Goal: Information Seeking & Learning: Check status

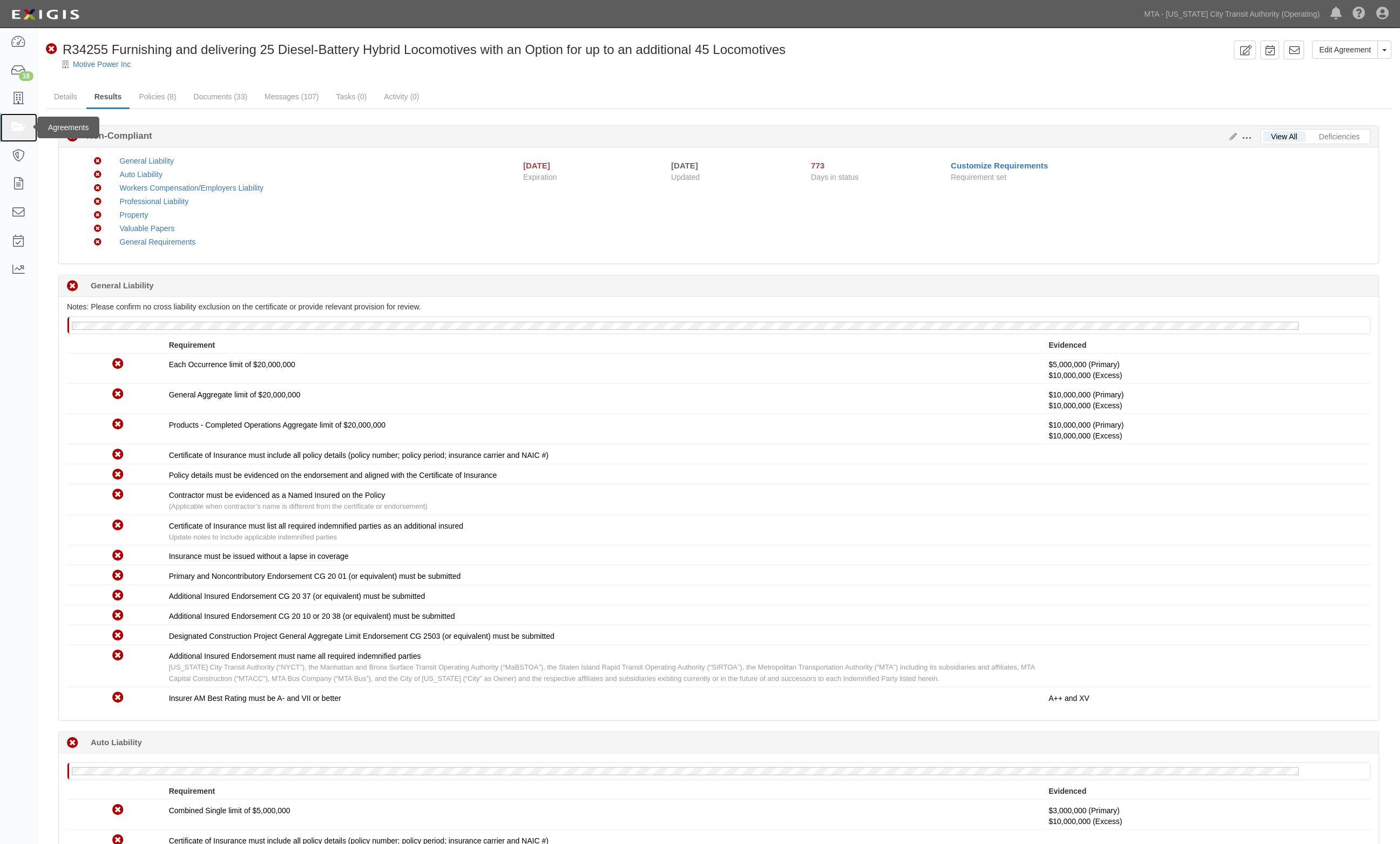
click at [25, 129] on icon at bounding box center [18, 127] width 15 height 13
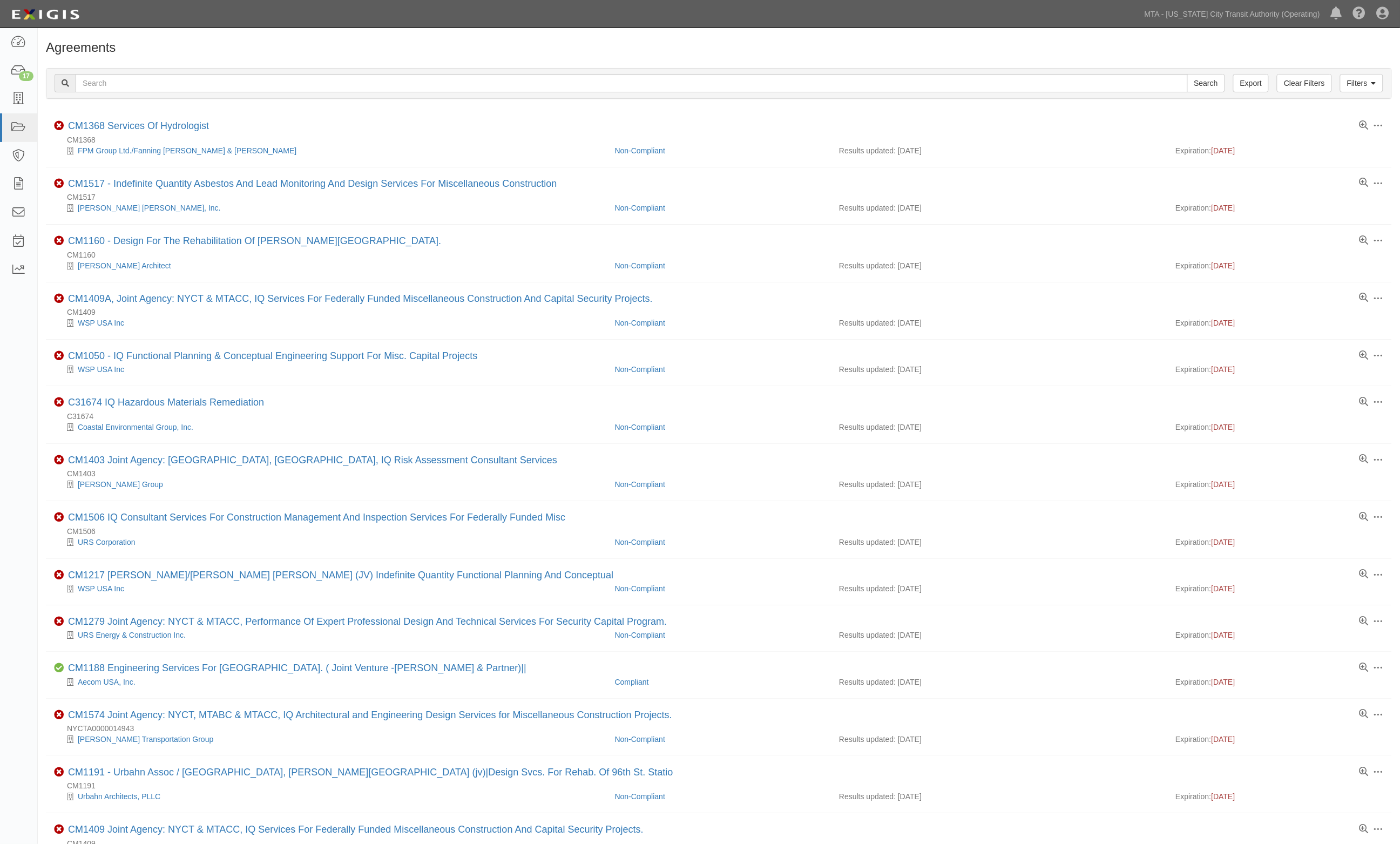
click at [489, 50] on h1 "Agreements" at bounding box center [719, 47] width 1346 height 14
click at [119, 91] on input "text" at bounding box center [631, 83] width 1112 height 19
type input "1542"
click at [1187, 74] on input "Search" at bounding box center [1205, 83] width 38 height 19
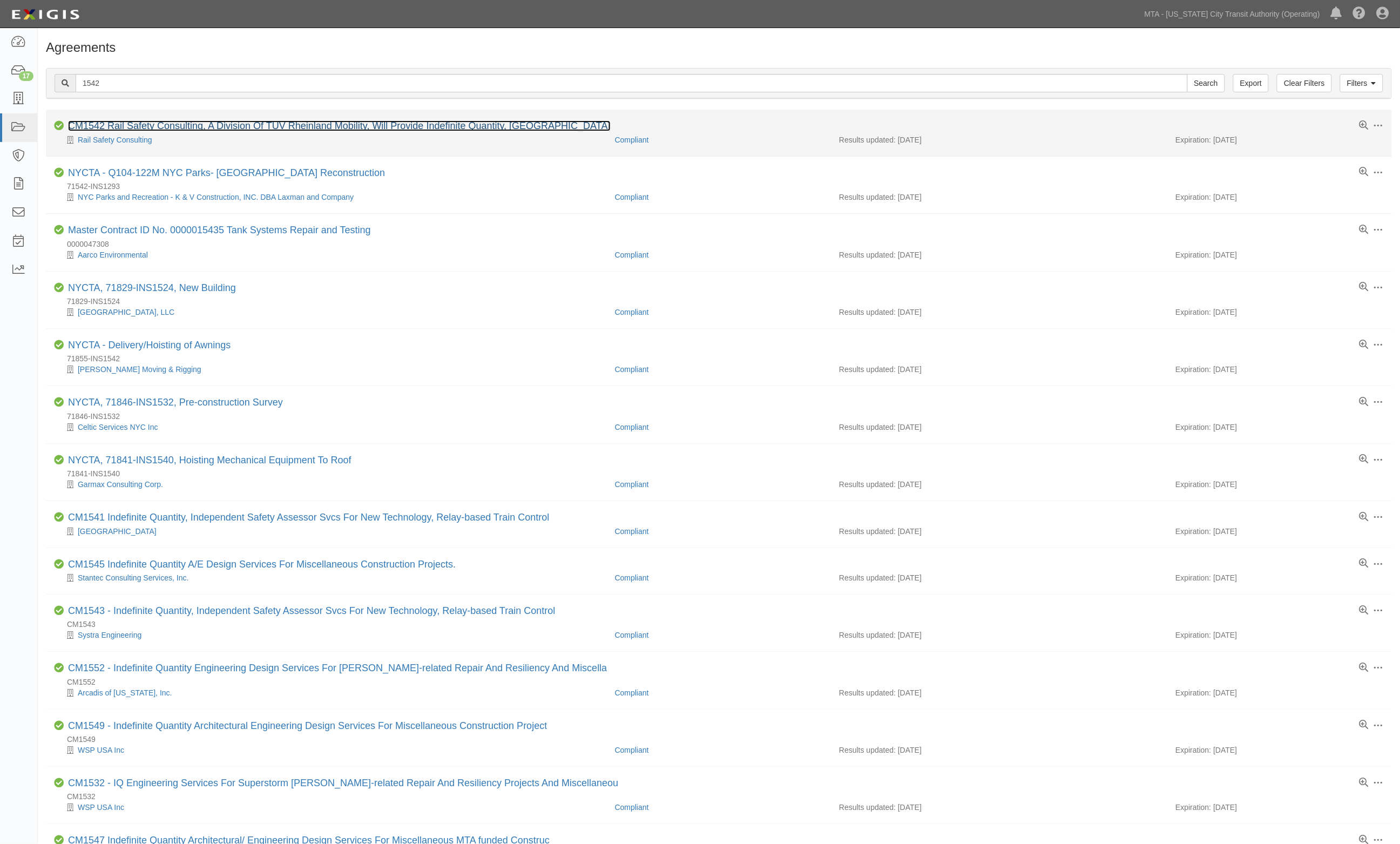
click at [232, 122] on link "CM1542 Rail Safety Consulting, A Division Of TUV Rheinland Mobility, Will Provi…" at bounding box center [339, 126] width 542 height 11
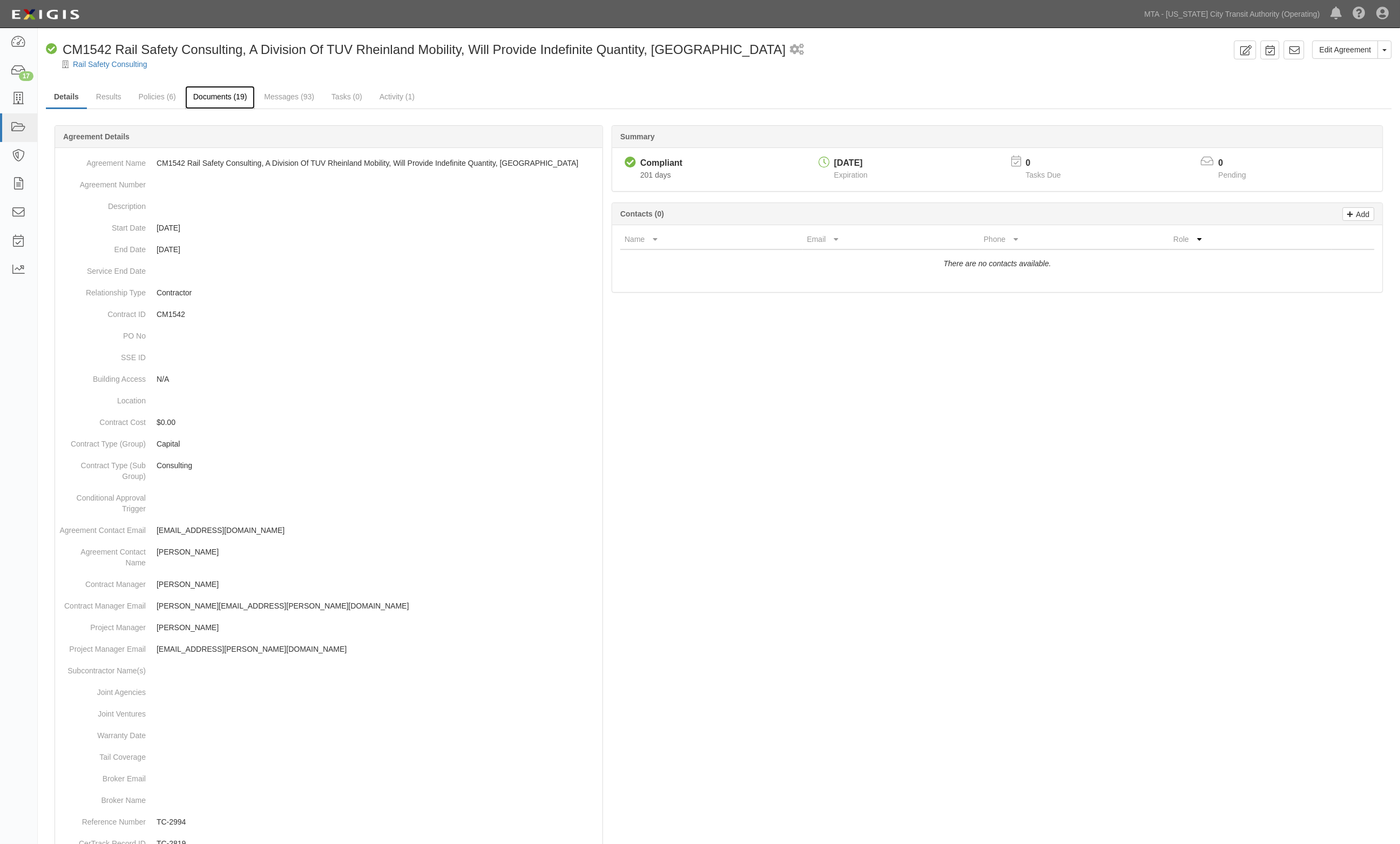
click at [213, 95] on link "Documents (19)" at bounding box center [220, 97] width 70 height 23
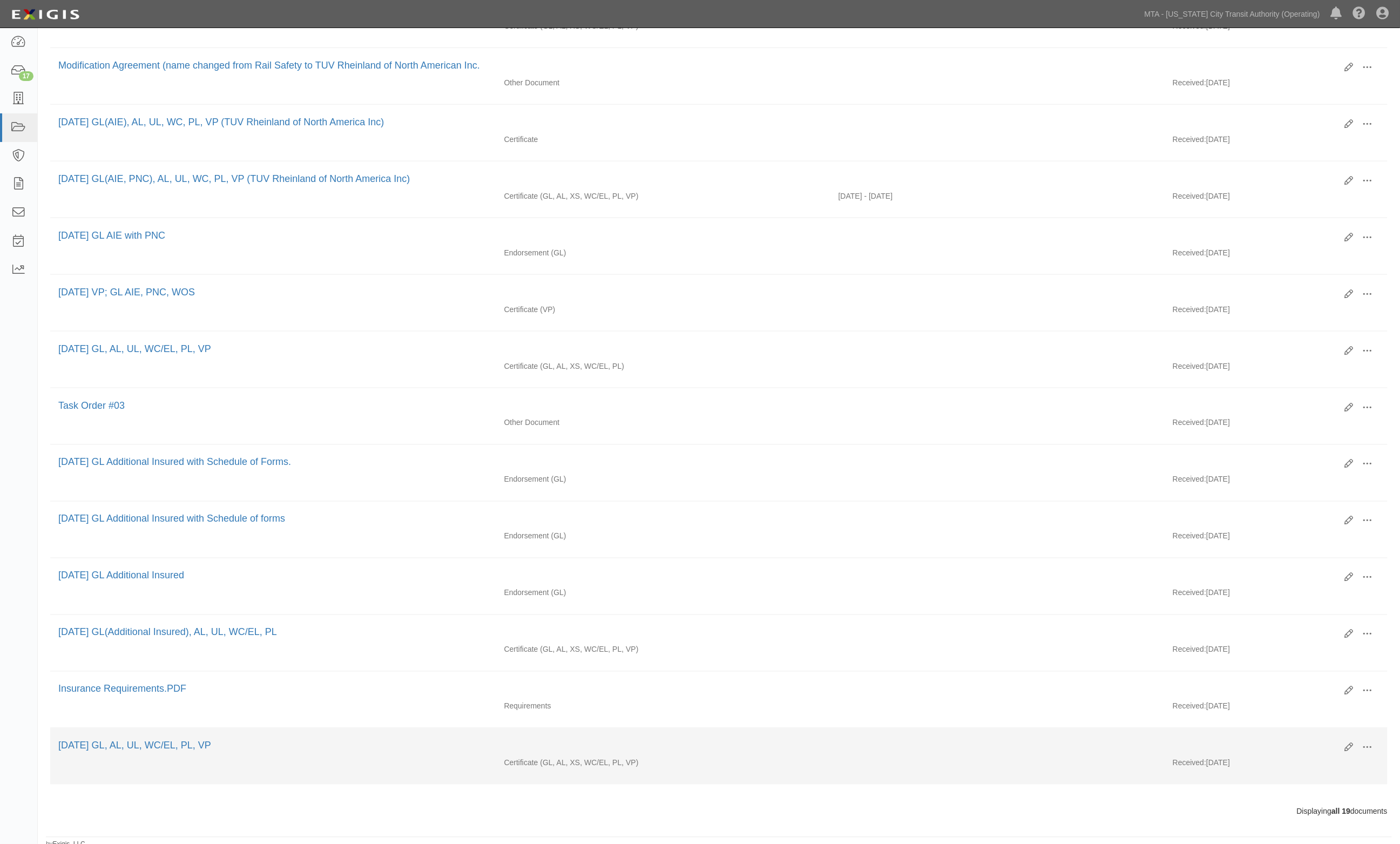
scroll to position [527, 0]
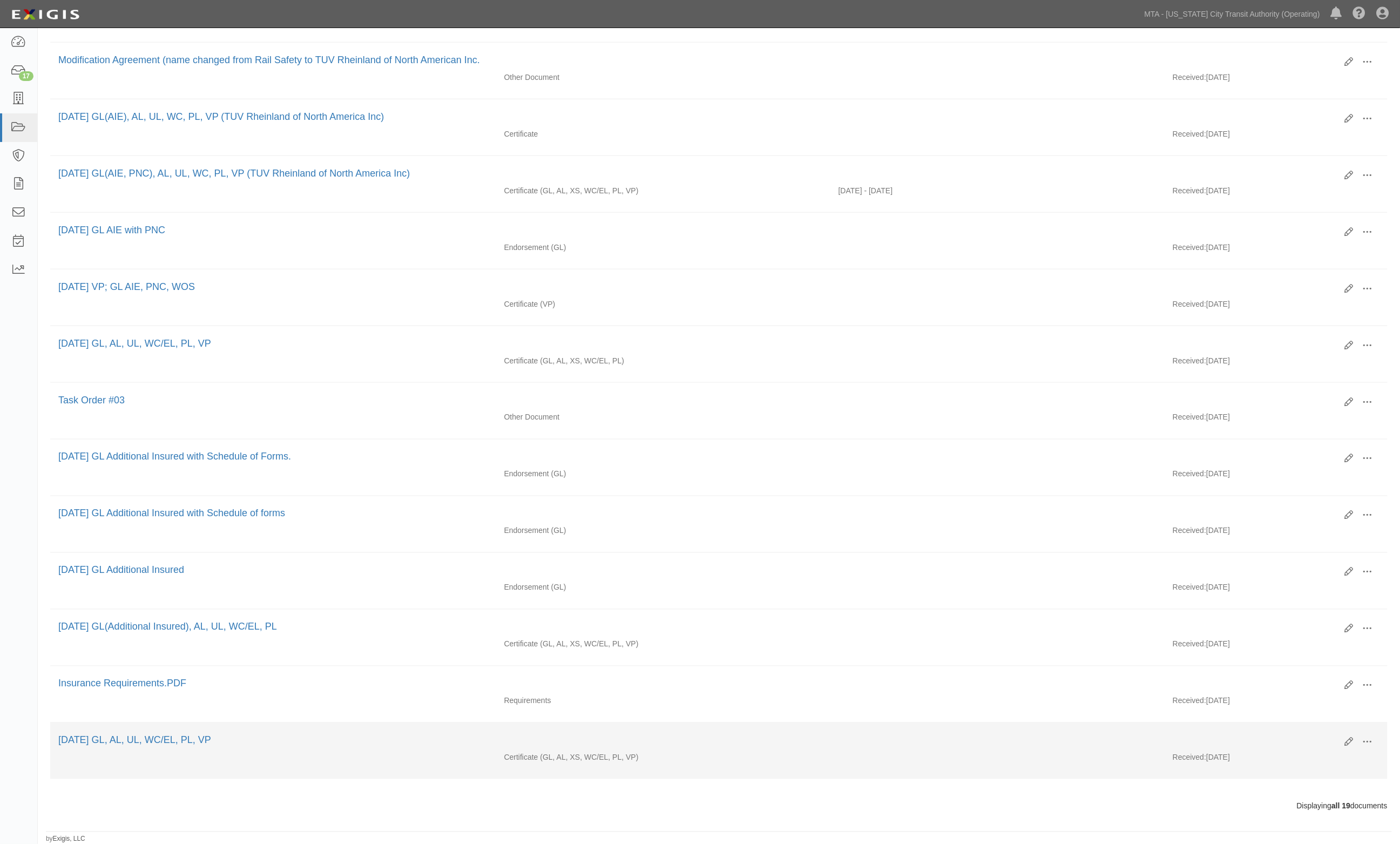
click at [959, 730] on li "Edit View View details Archive Delete 1.1.19 GL, AL, UL, WC/EL, PL, VP Certific…" at bounding box center [719, 751] width 1337 height 56
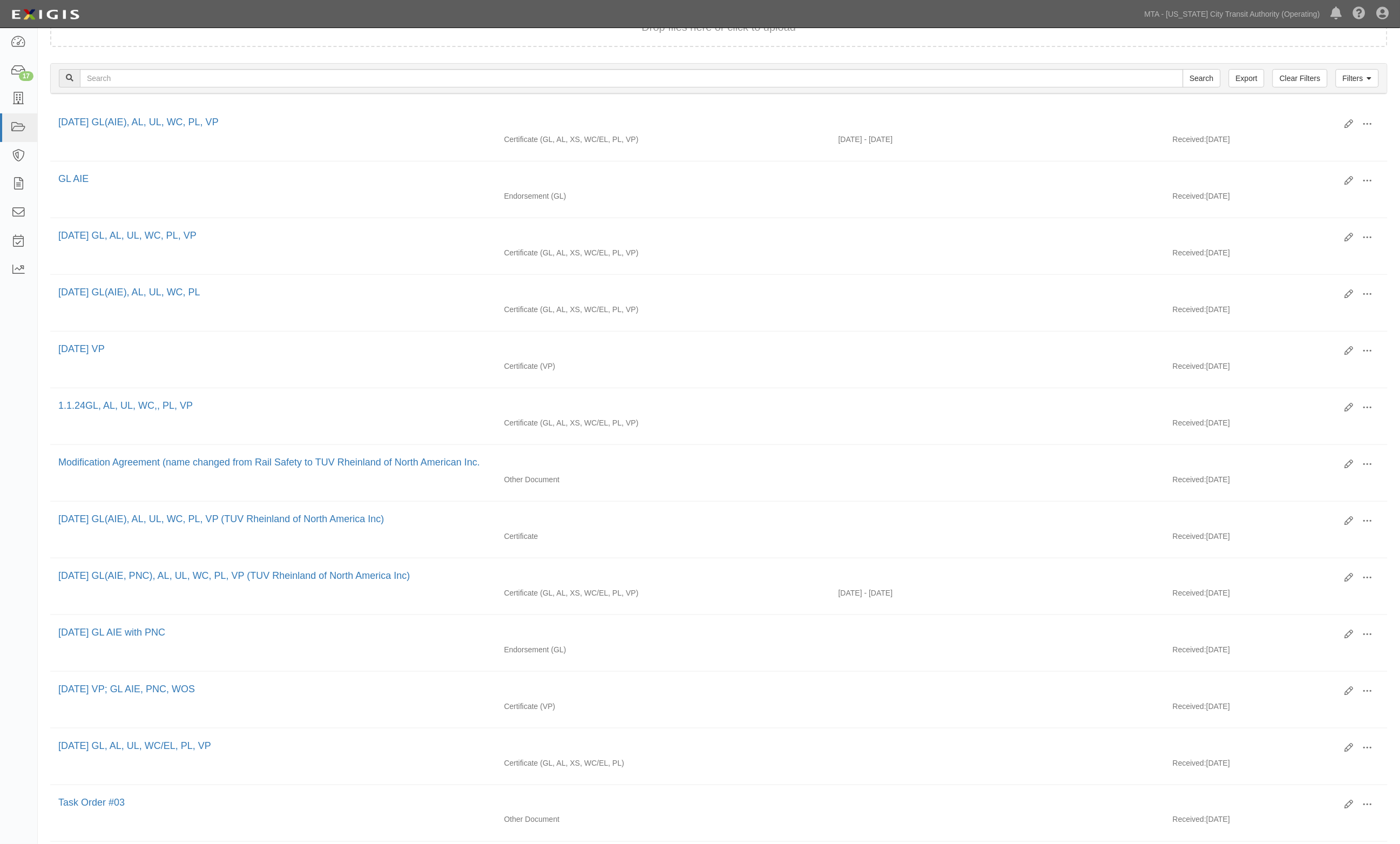
scroll to position [0, 0]
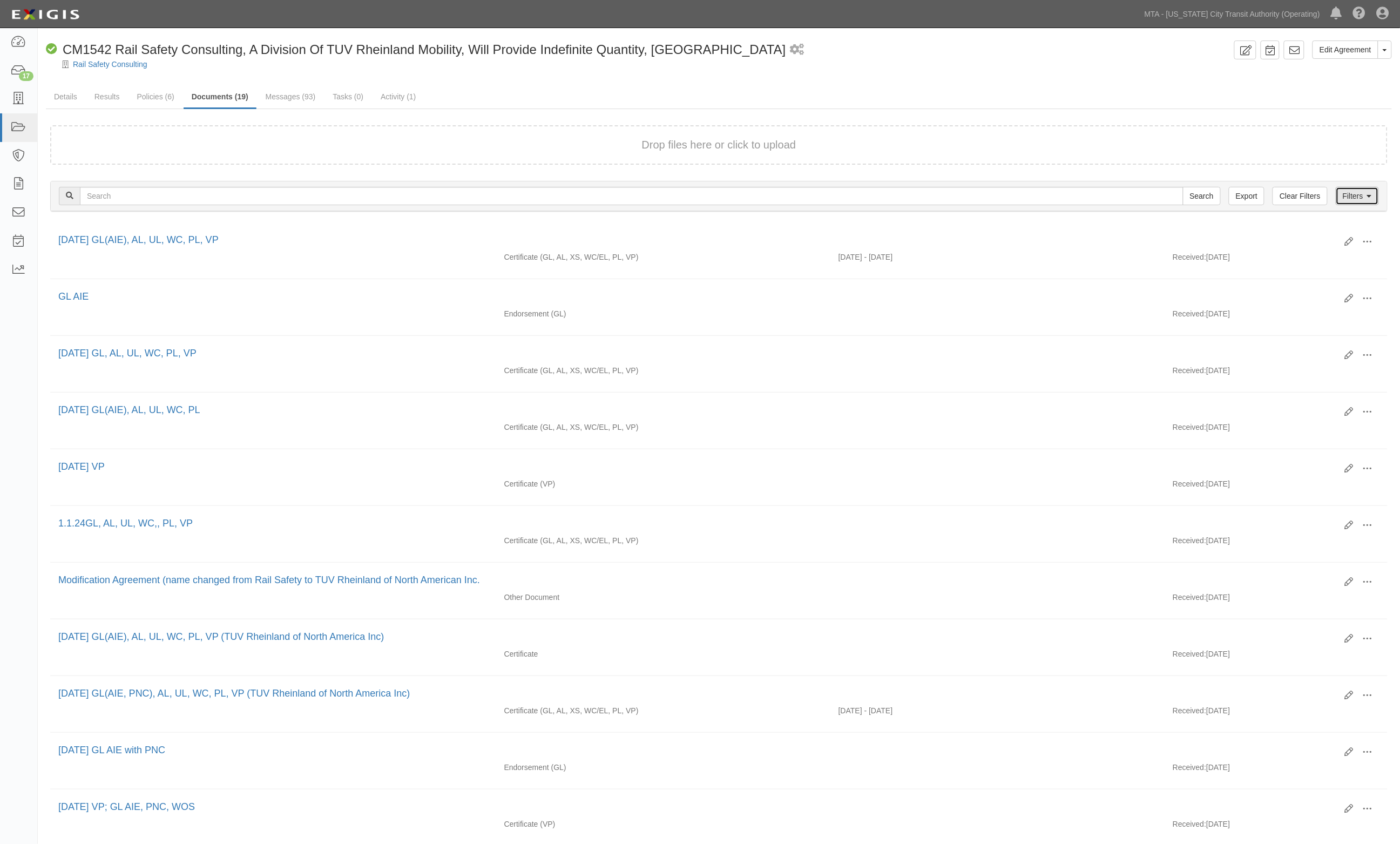
click at [1362, 204] on link "Filters" at bounding box center [1357, 196] width 43 height 19
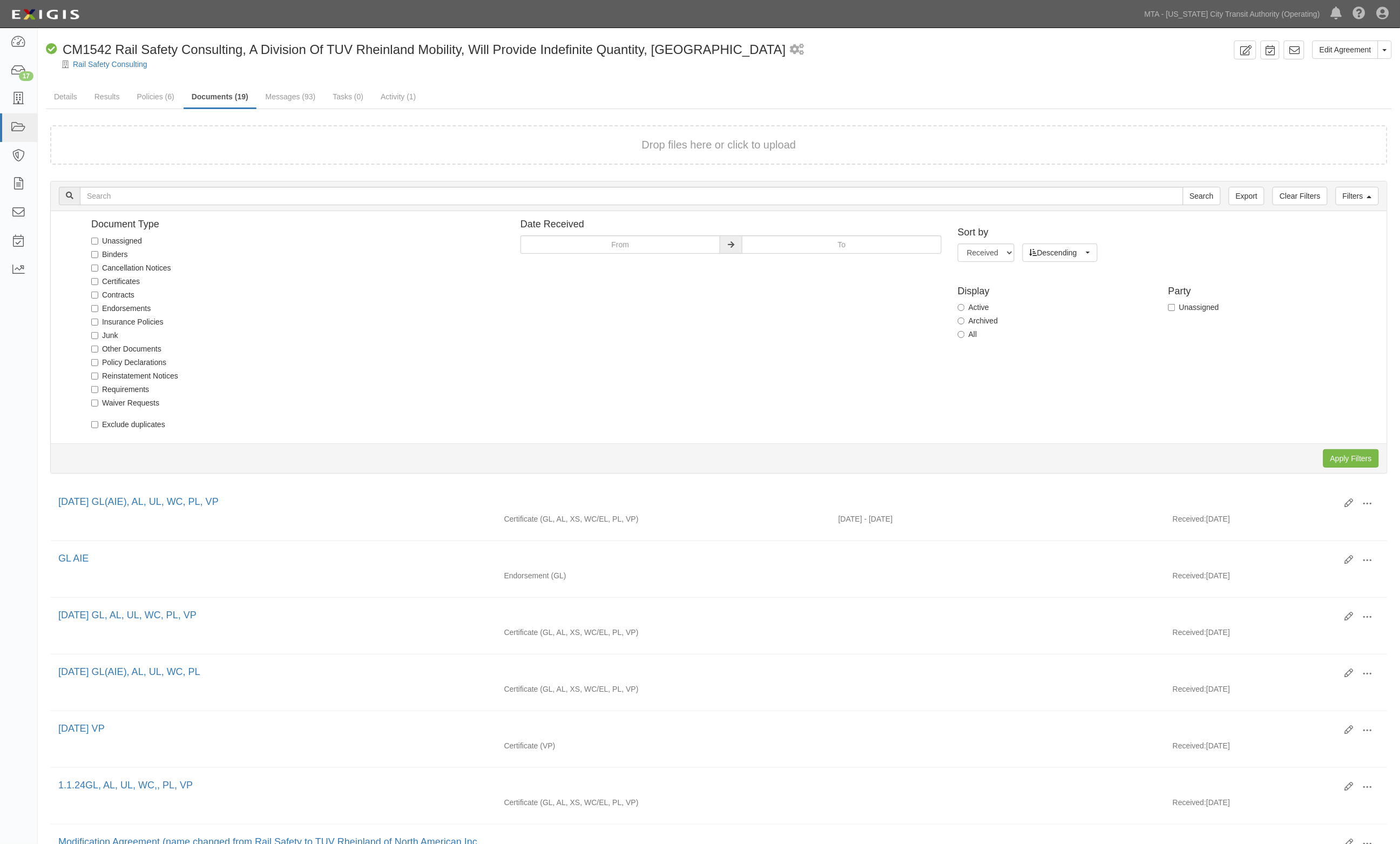
click at [968, 335] on label "All" at bounding box center [967, 334] width 19 height 11
click at [965, 335] on input "All" at bounding box center [961, 335] width 7 height 7
radio input "true"
click at [1356, 466] on input "Apply Filters" at bounding box center [1351, 458] width 56 height 19
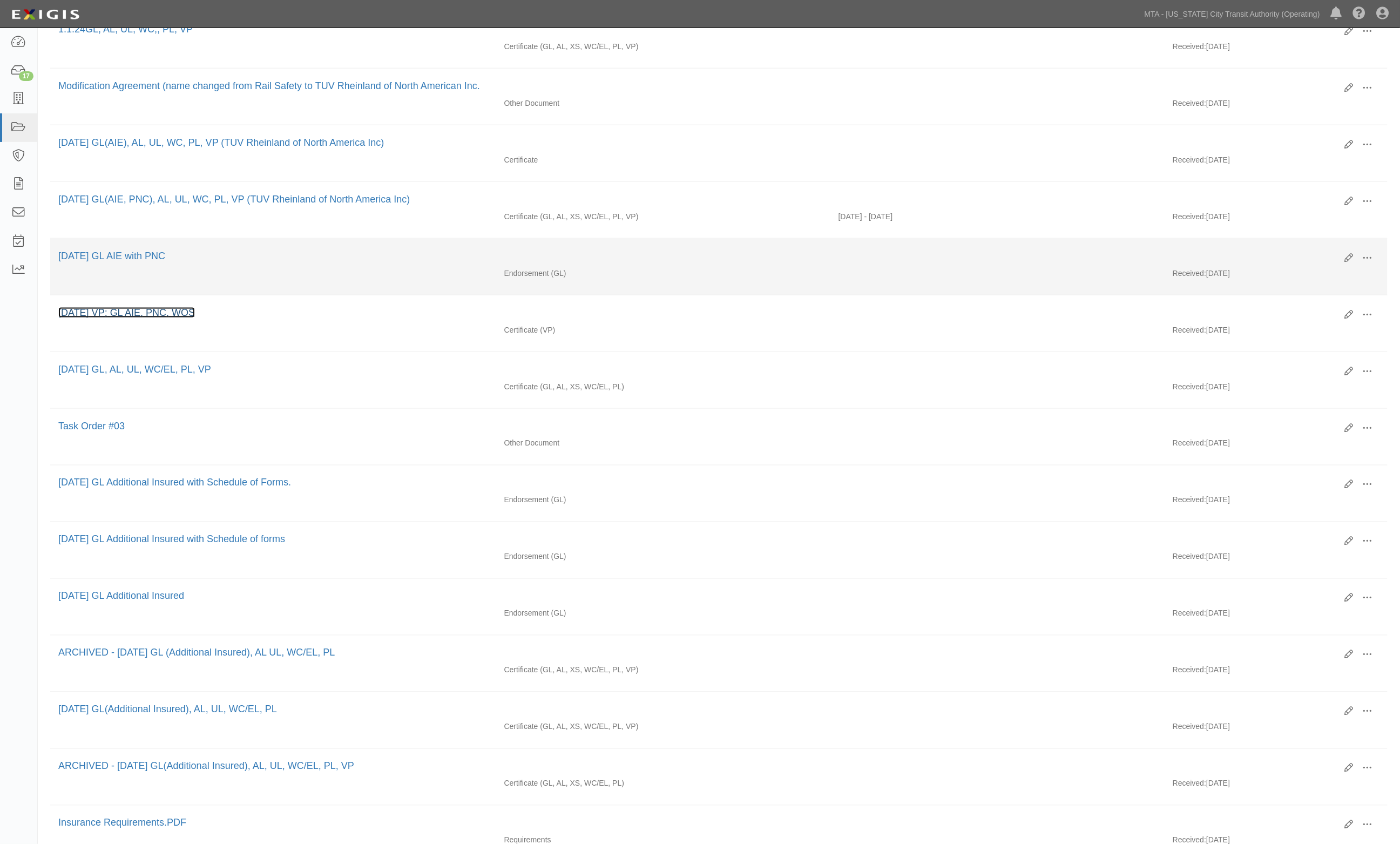
scroll to position [491, 0]
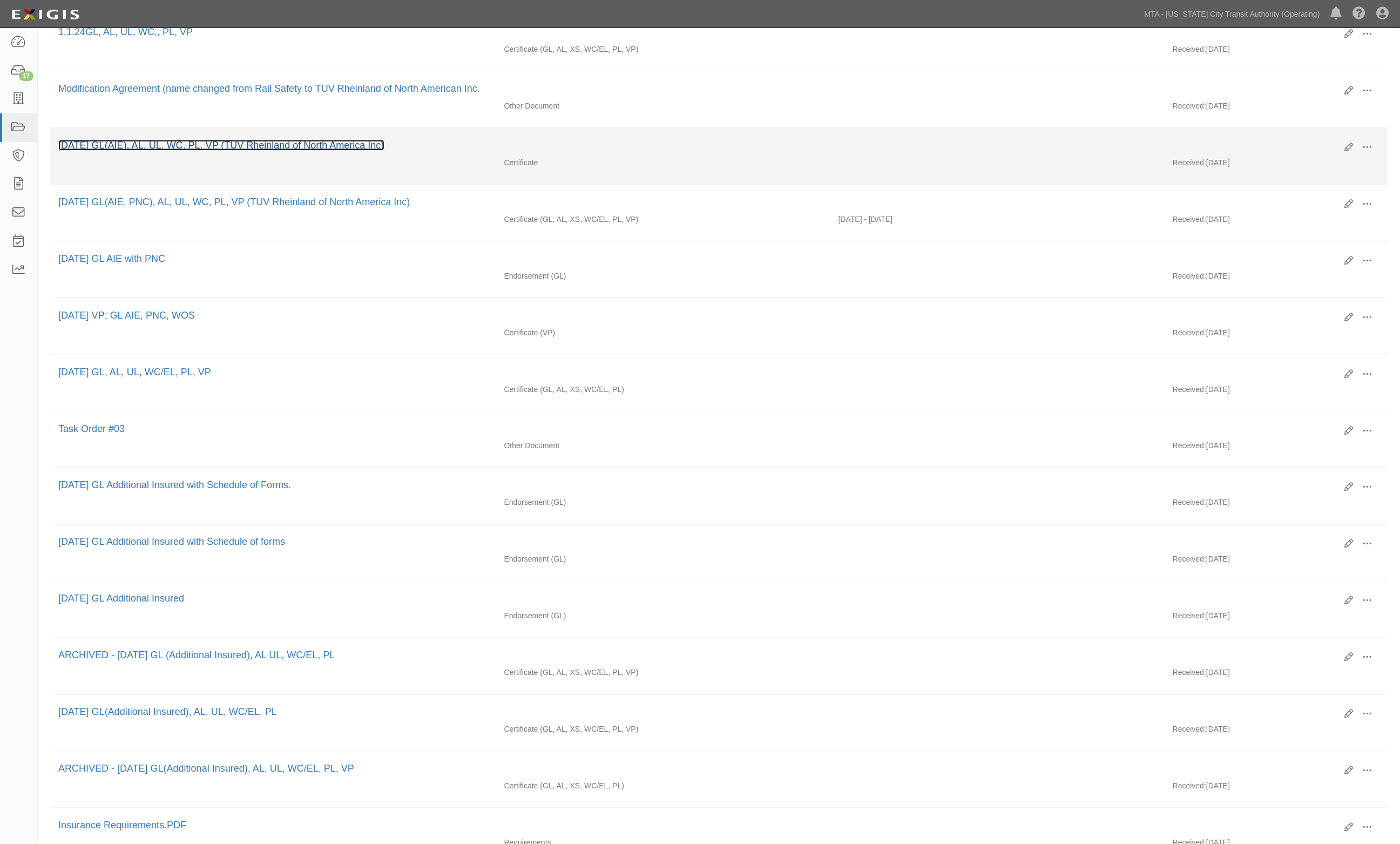
drag, startPoint x: 300, startPoint y: 142, endPoint x: 283, endPoint y: 146, distance: 17.5
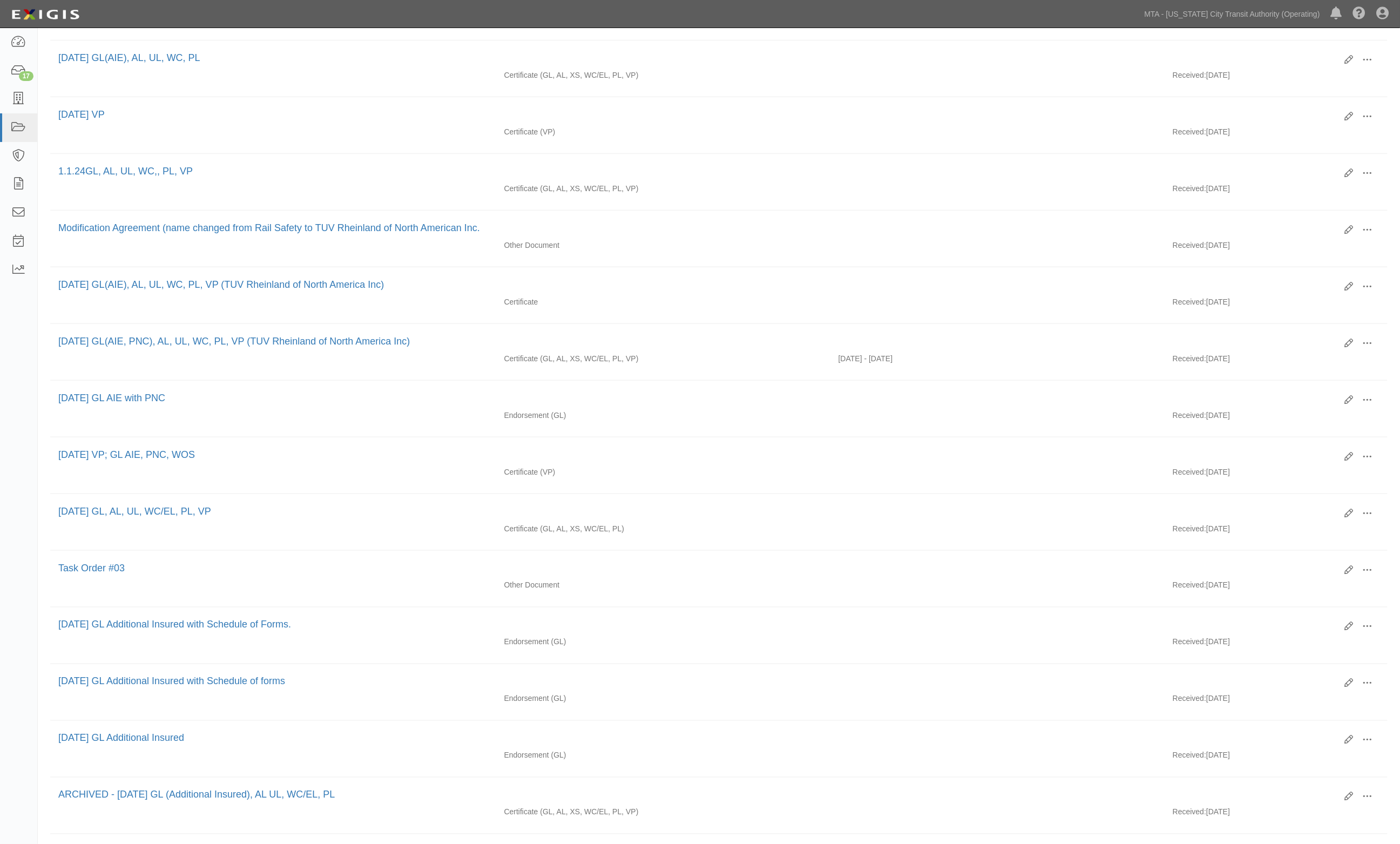
scroll to position [626, 0]
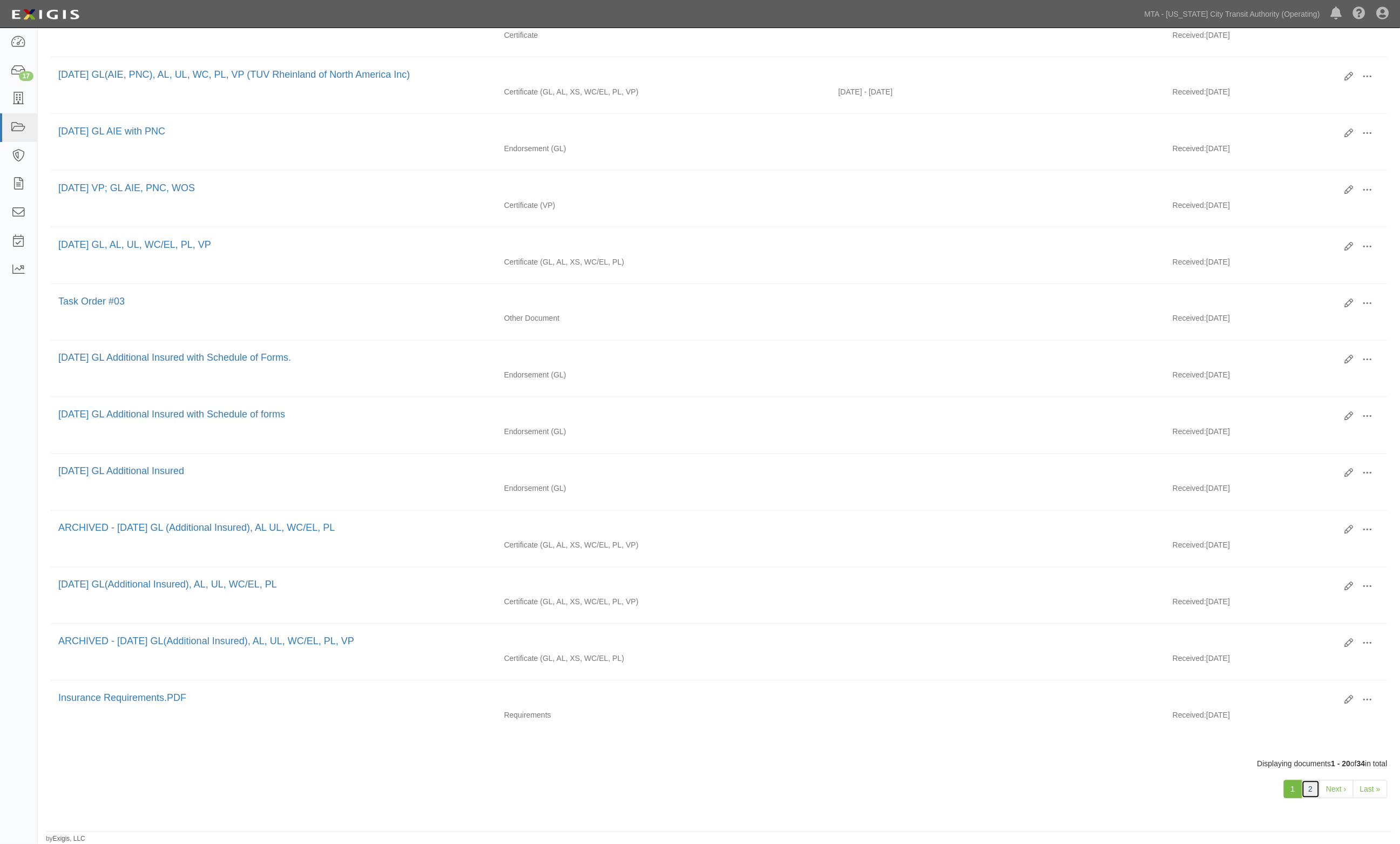
click at [1310, 781] on link "2" at bounding box center [1311, 789] width 19 height 19
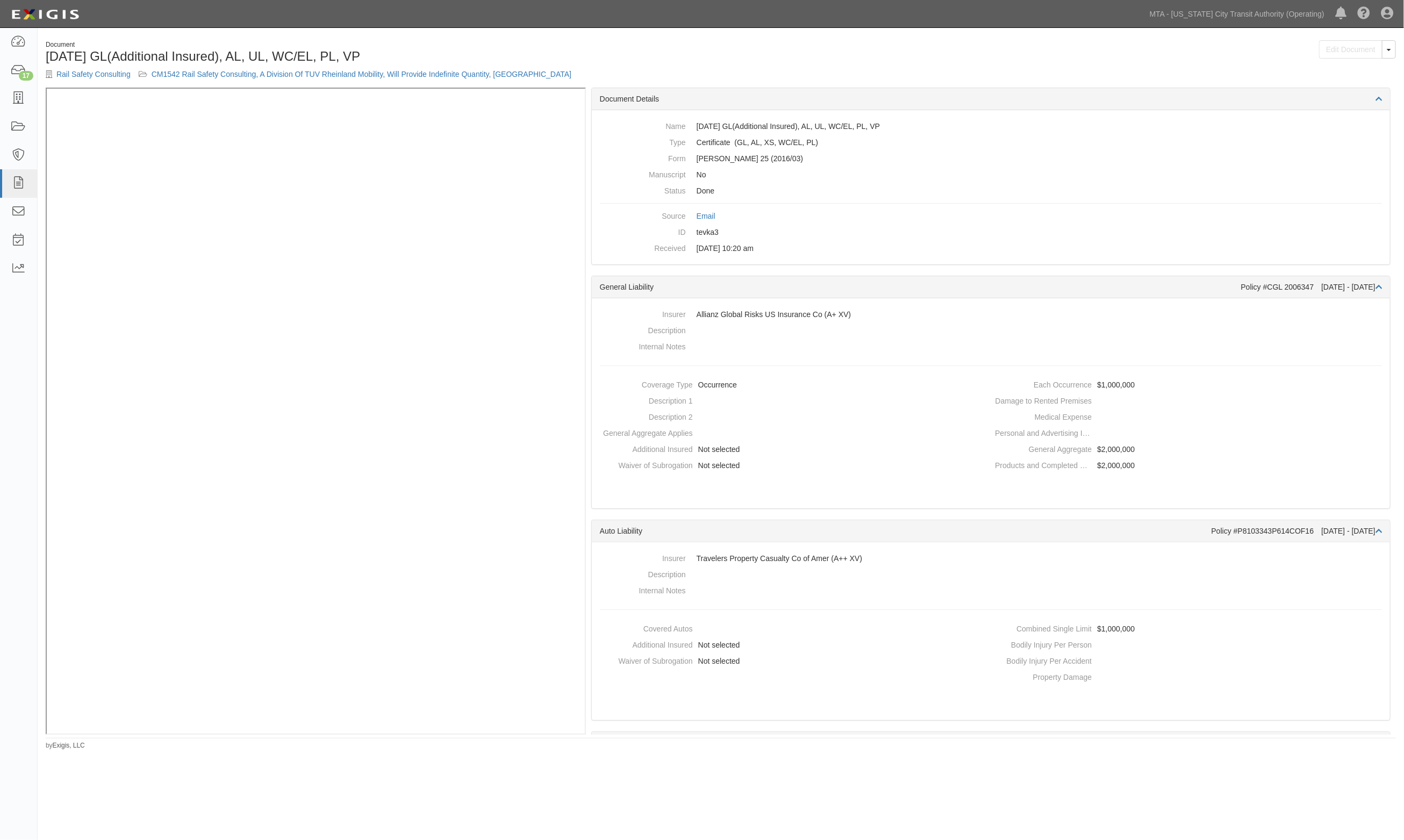
click at [828, 79] on div "Document 1.1.17 GL(Additional Insured), AL, UL, WC/EL, PL, VP Rail Safety Consu…" at bounding box center [720, 64] width 1366 height 47
click at [720, 52] on div "Edit Document Toggle Document Dropdown View Document View Audit Trail Unarchive…" at bounding box center [1062, 54] width 683 height 26
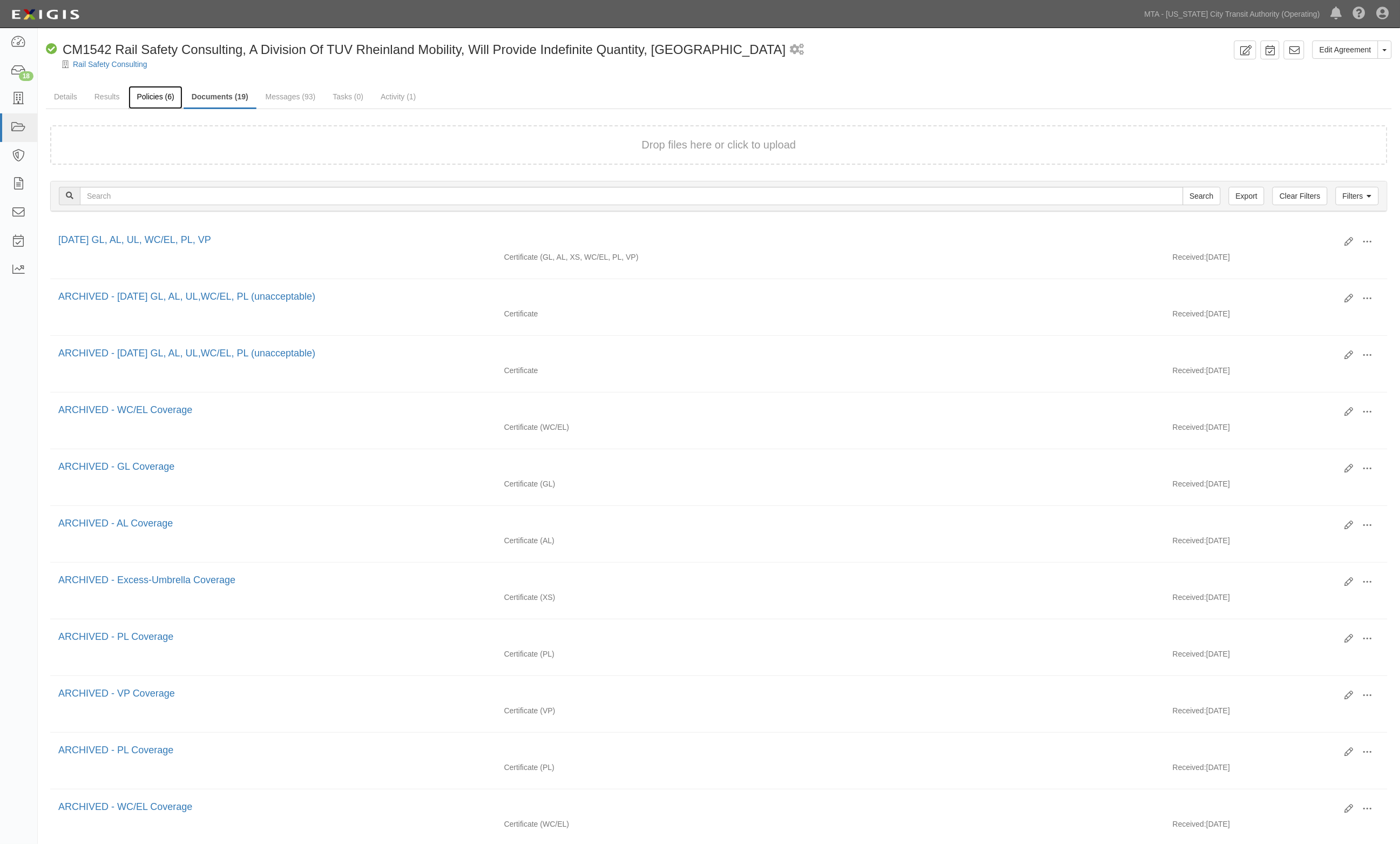
click at [158, 102] on link "Policies (6)" at bounding box center [155, 97] width 53 height 23
click at [1369, 193] on icon at bounding box center [1369, 196] width 5 height 8
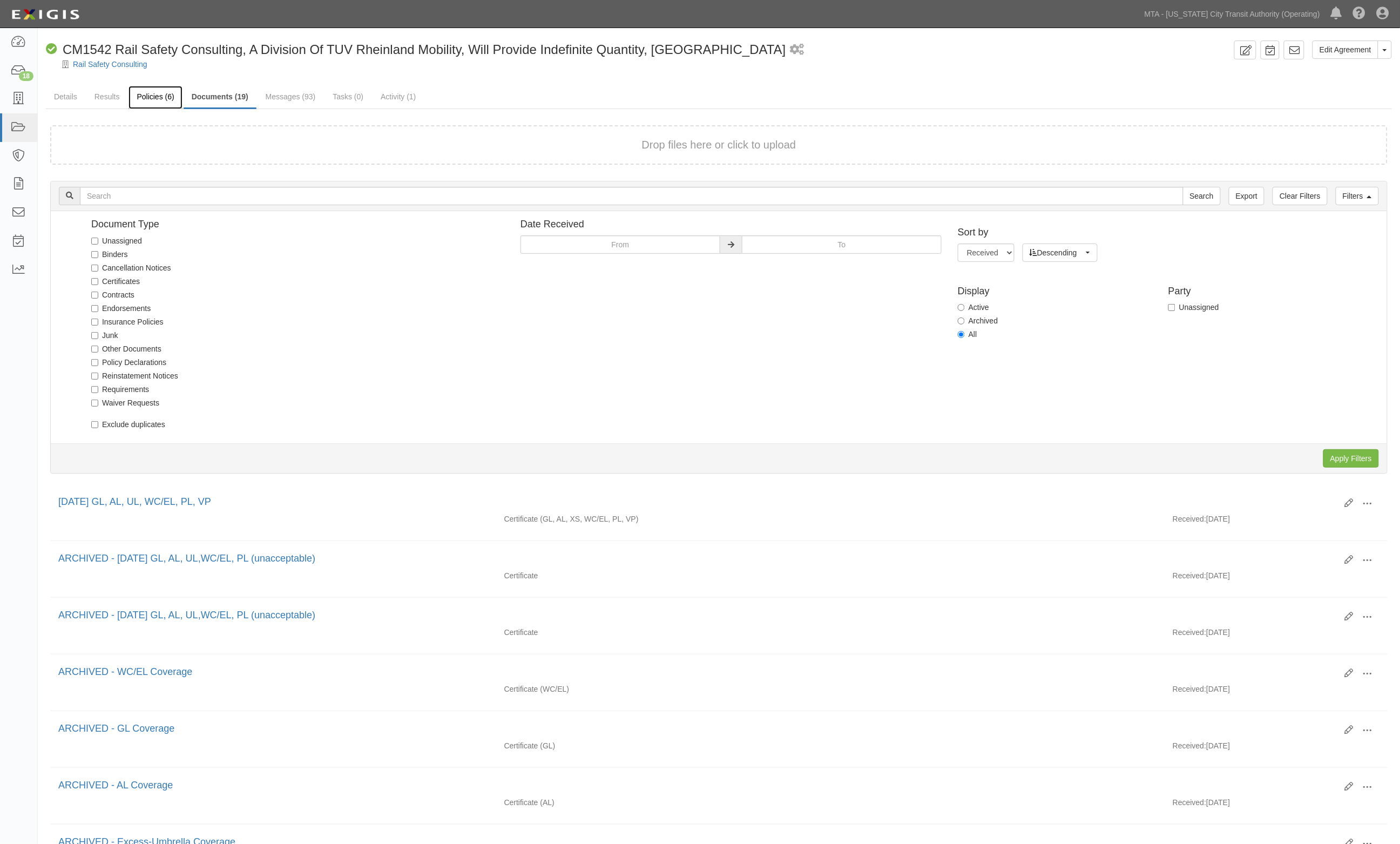
click at [147, 89] on link "Policies (6)" at bounding box center [155, 97] width 53 height 23
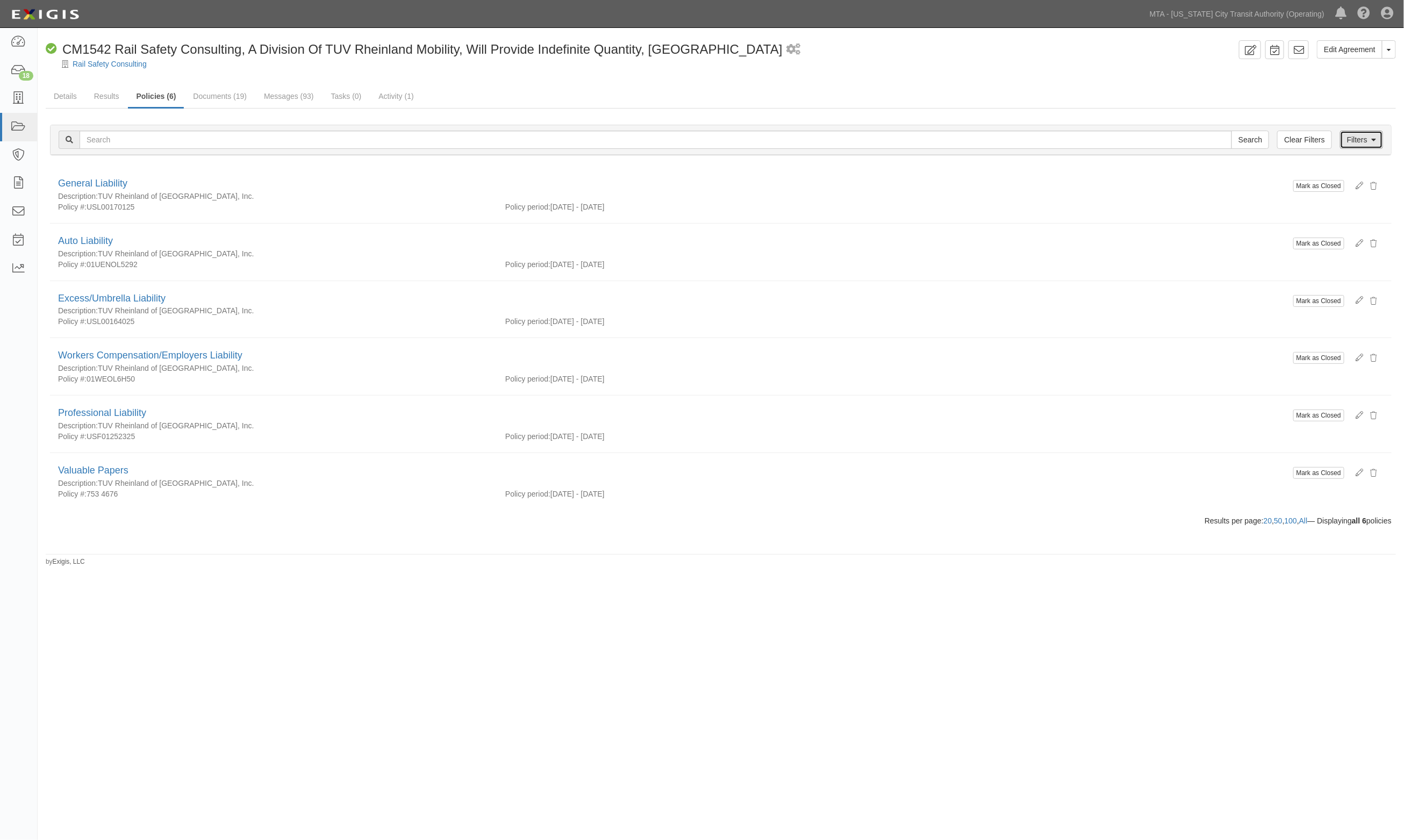
drag, startPoint x: 1373, startPoint y: 138, endPoint x: 1239, endPoint y: 211, distance: 152.6
click at [1372, 138] on icon at bounding box center [1374, 140] width 5 height 8
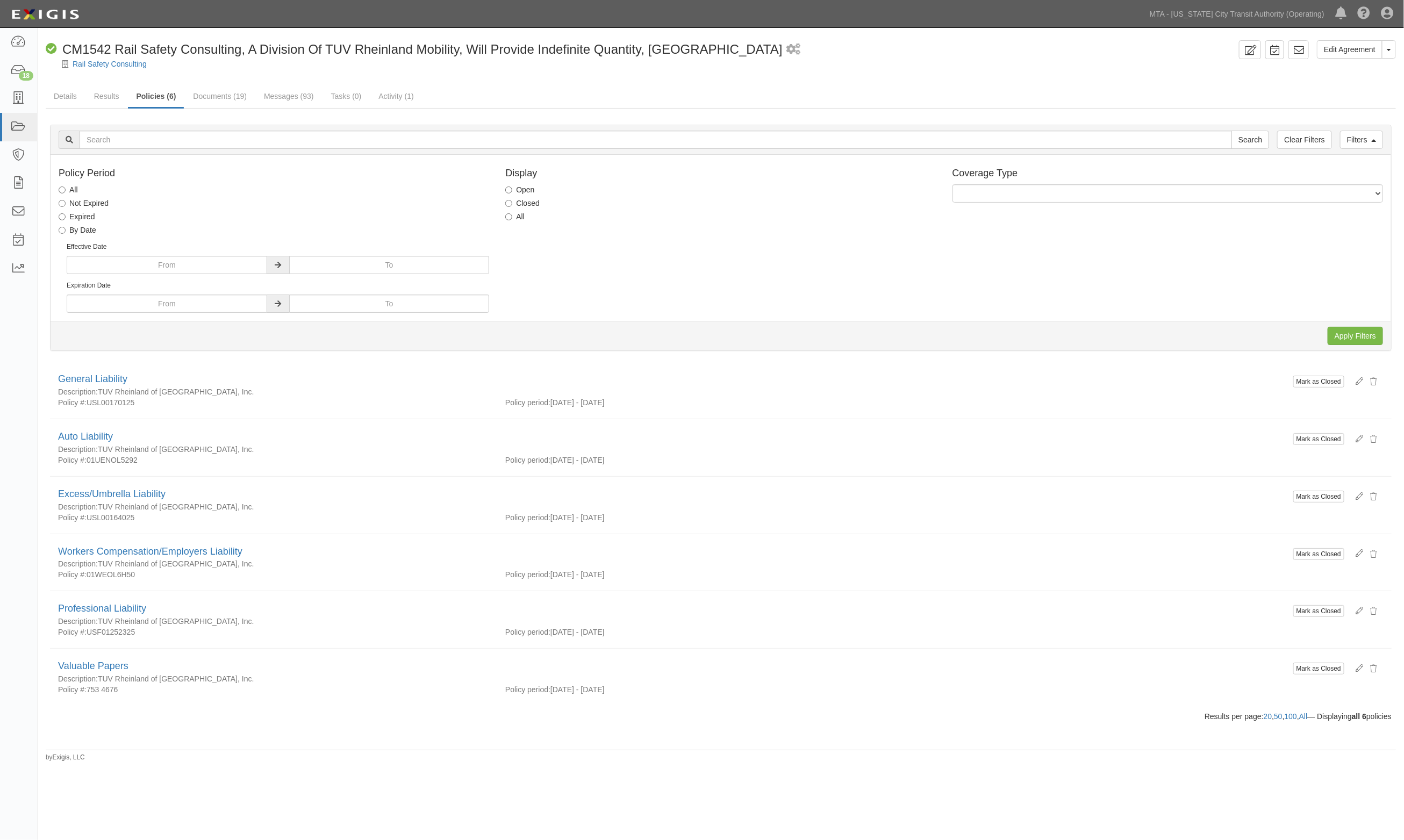
click at [518, 217] on label "All" at bounding box center [515, 216] width 19 height 11
click at [512, 217] on input "All" at bounding box center [509, 217] width 7 height 7
radio input "true"
click at [1353, 331] on input "Apply Filters" at bounding box center [1355, 335] width 55 height 18
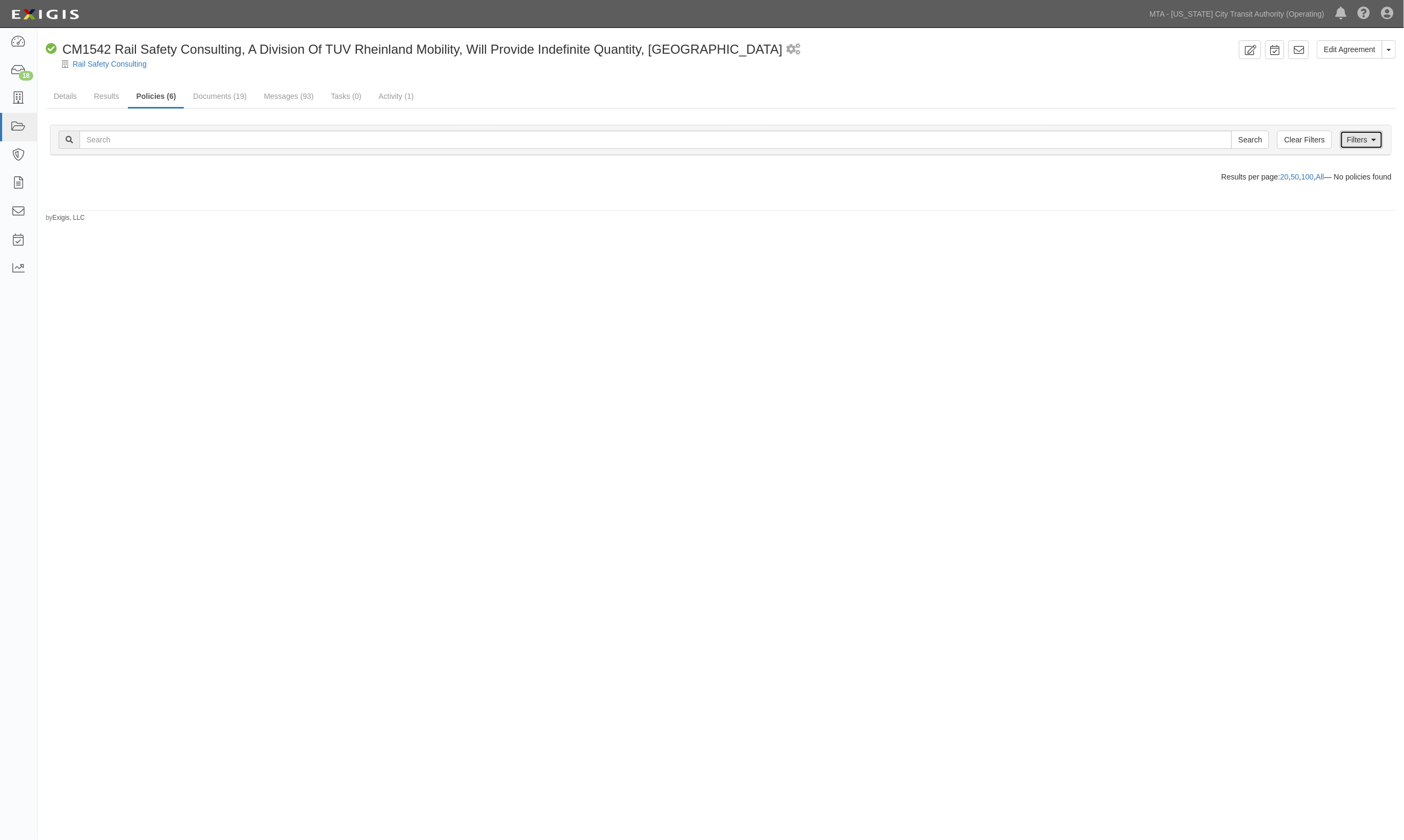
click at [1371, 145] on link "Filters" at bounding box center [1361, 139] width 43 height 18
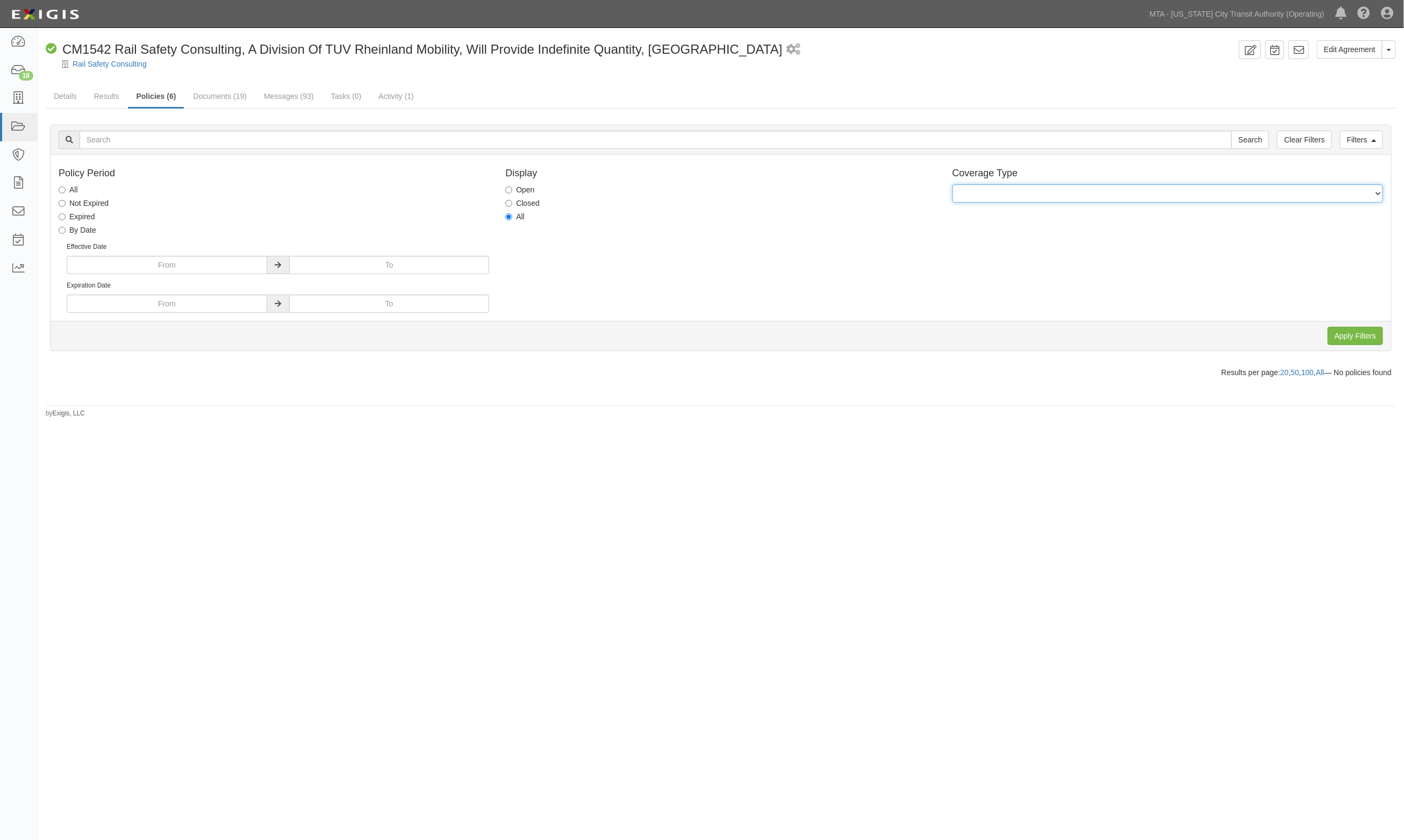
click at [1351, 200] on select "General Liability Auto Liability Excess/Umbrella Liability Workers Compensation…" at bounding box center [1167, 193] width 430 height 18
click at [907, 248] on div "Policy Period All Not Expired Expired By Date Effective Date Expiration Date Di…" at bounding box center [720, 238] width 1340 height 150
click at [1363, 140] on link "Filters" at bounding box center [1361, 139] width 43 height 18
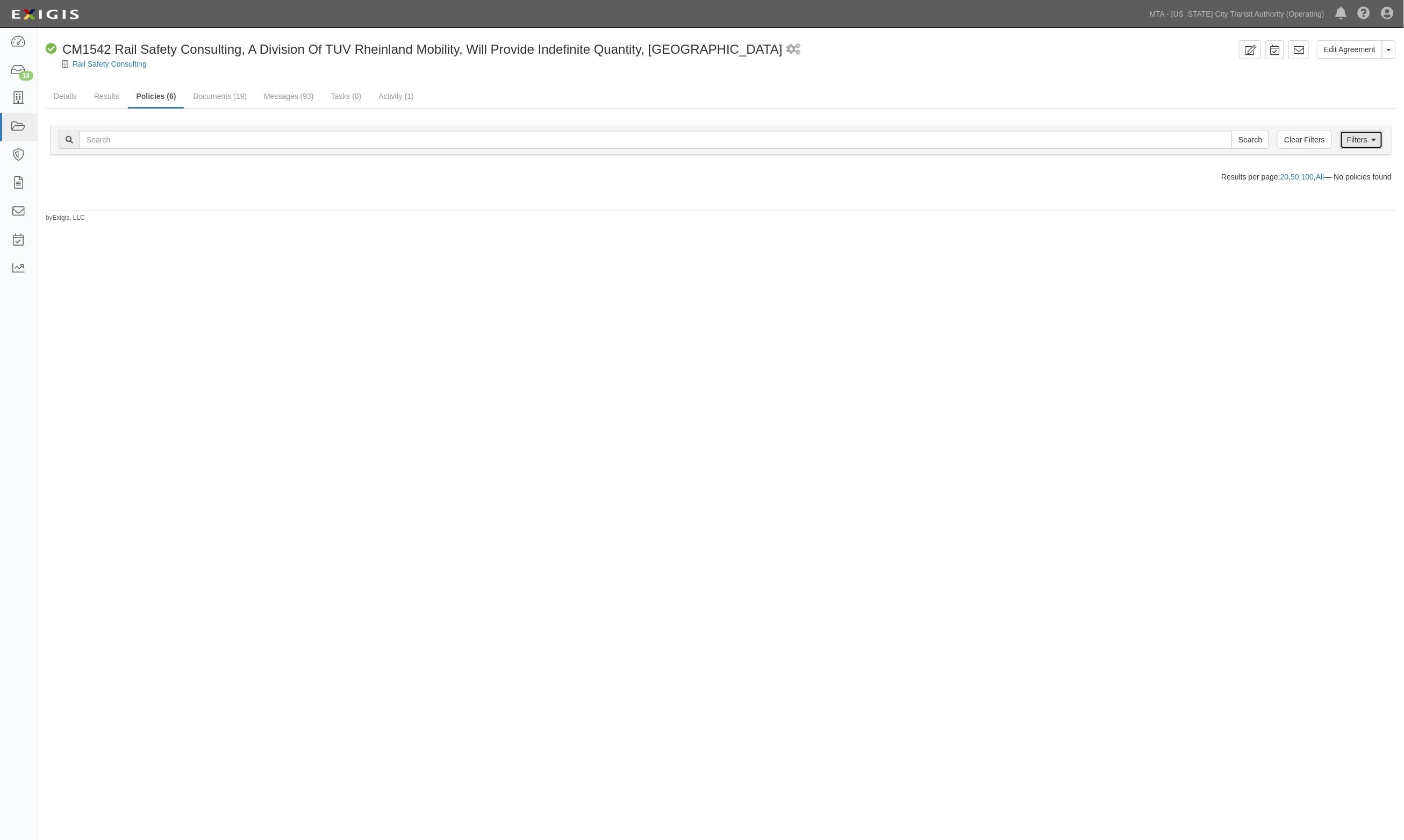
click at [1375, 140] on icon at bounding box center [1374, 140] width 5 height 8
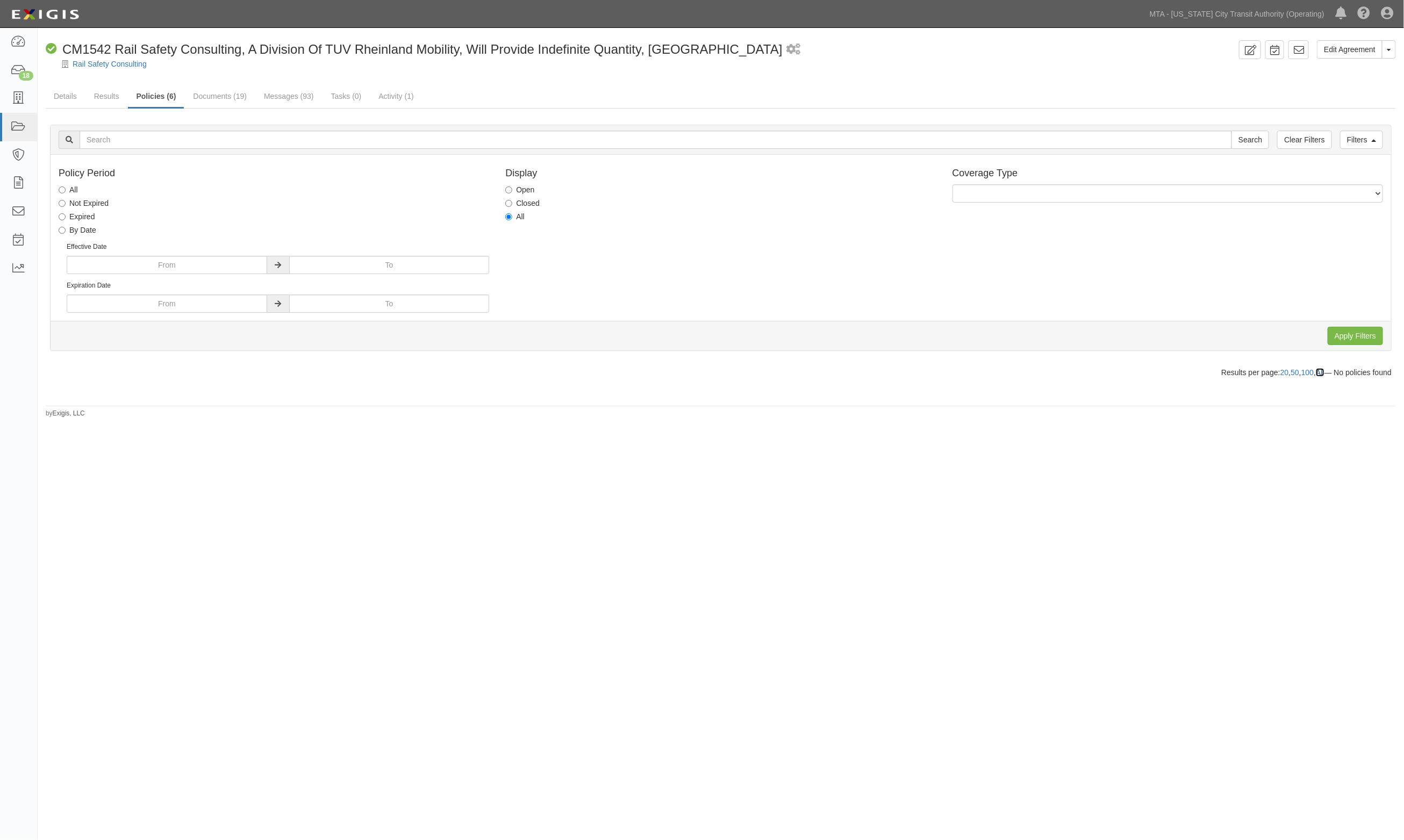
click at [1321, 372] on link "All" at bounding box center [1320, 372] width 8 height 8
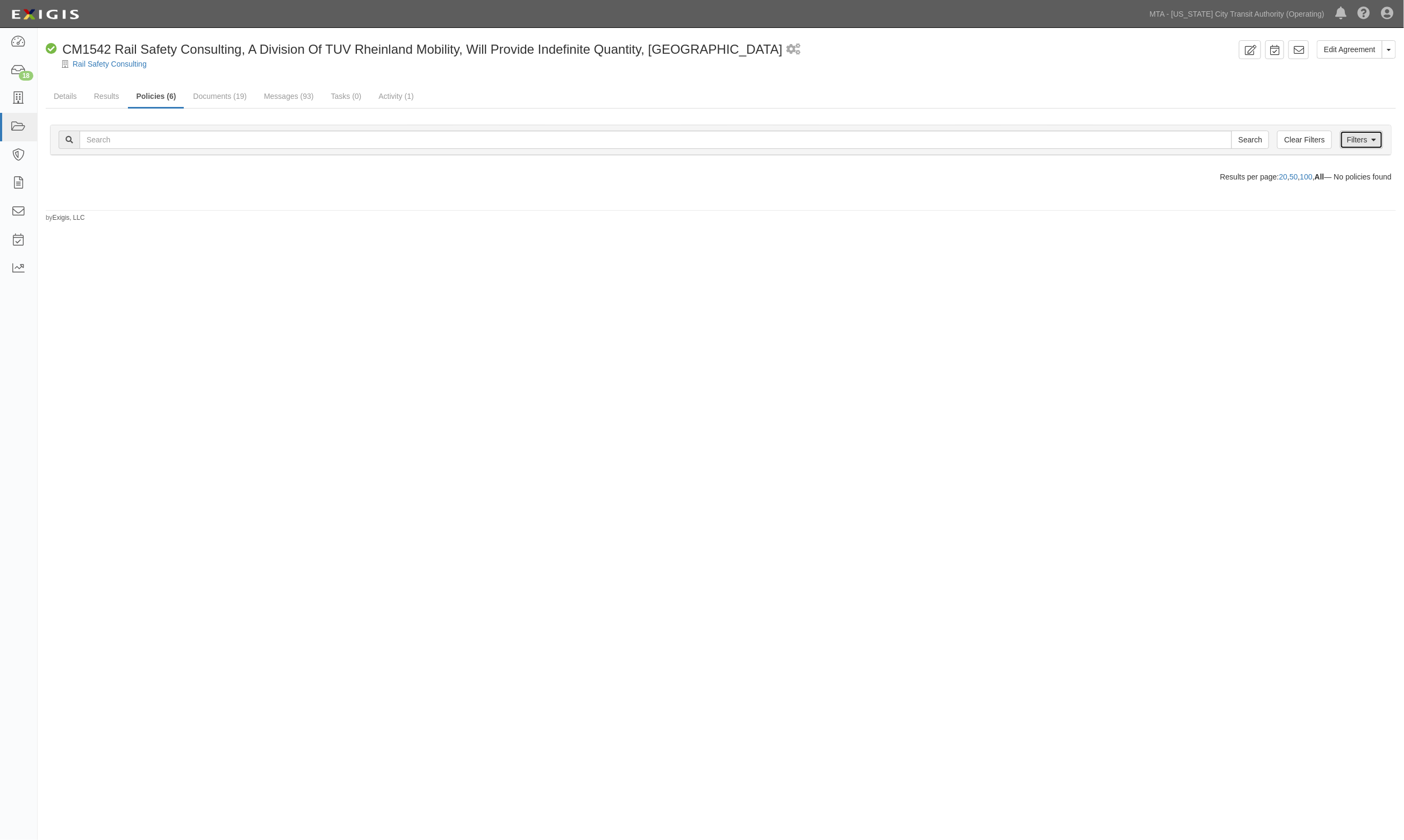
click at [1363, 143] on link "Filters" at bounding box center [1361, 139] width 43 height 18
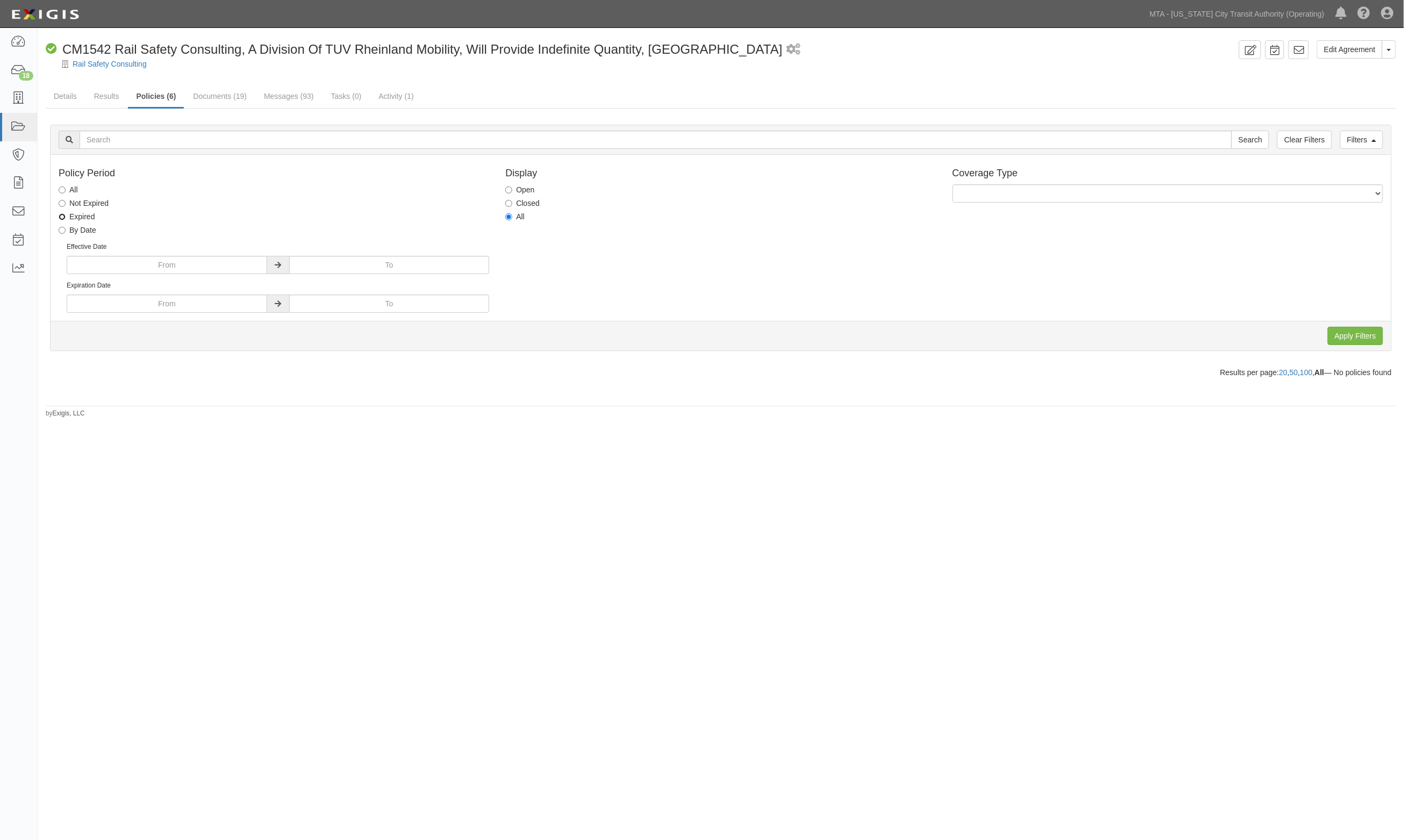
click at [63, 217] on input "Expired" at bounding box center [62, 217] width 7 height 7
radio input "true"
drag, startPoint x: 1358, startPoint y: 341, endPoint x: 1296, endPoint y: 332, distance: 62.6
click at [1357, 341] on input "Apply Filters" at bounding box center [1355, 335] width 55 height 18
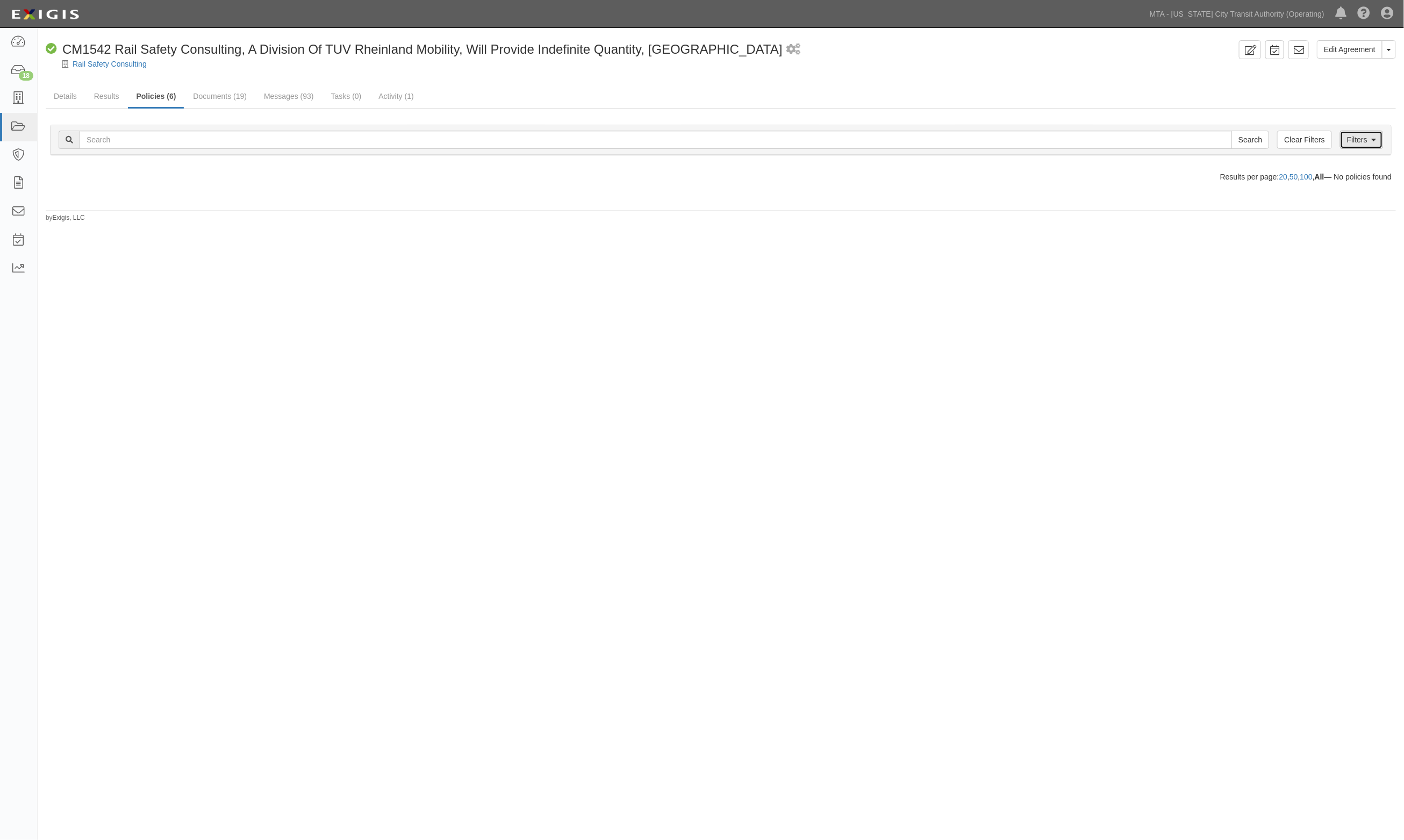
click at [1371, 136] on icon at bounding box center [1374, 140] width 5 height 8
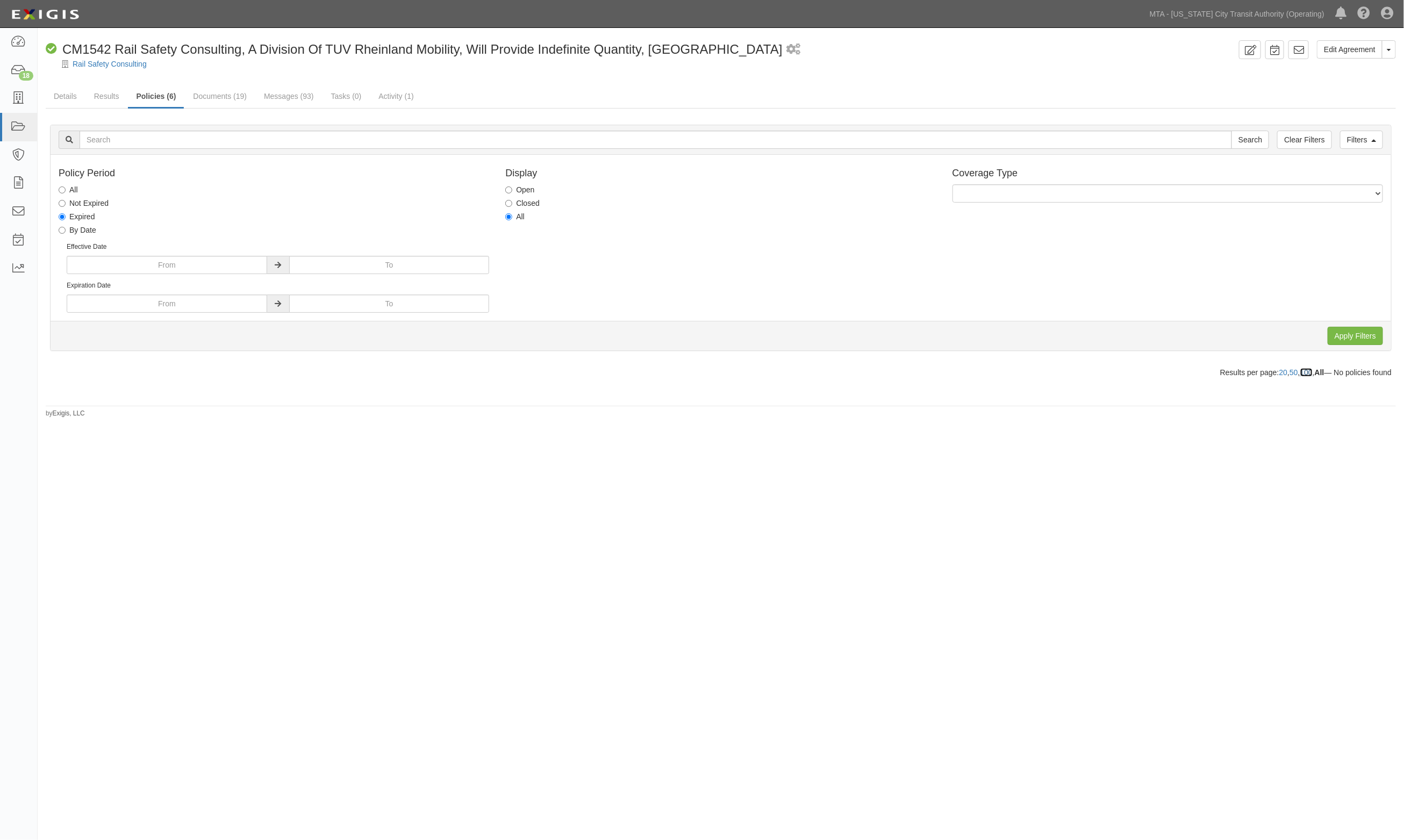
click at [1301, 372] on link "100" at bounding box center [1306, 372] width 13 height 8
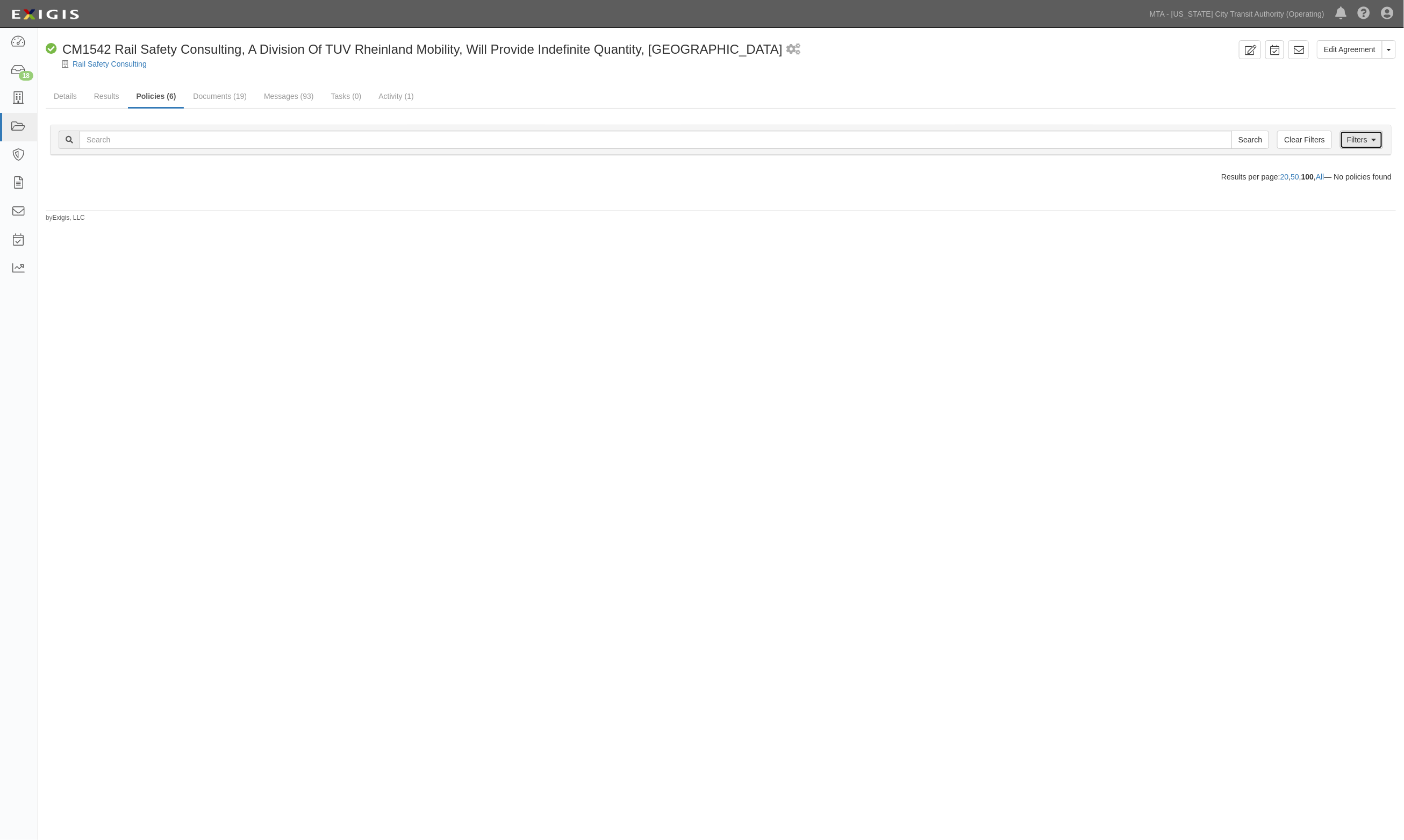
click at [1372, 140] on icon at bounding box center [1374, 140] width 5 height 8
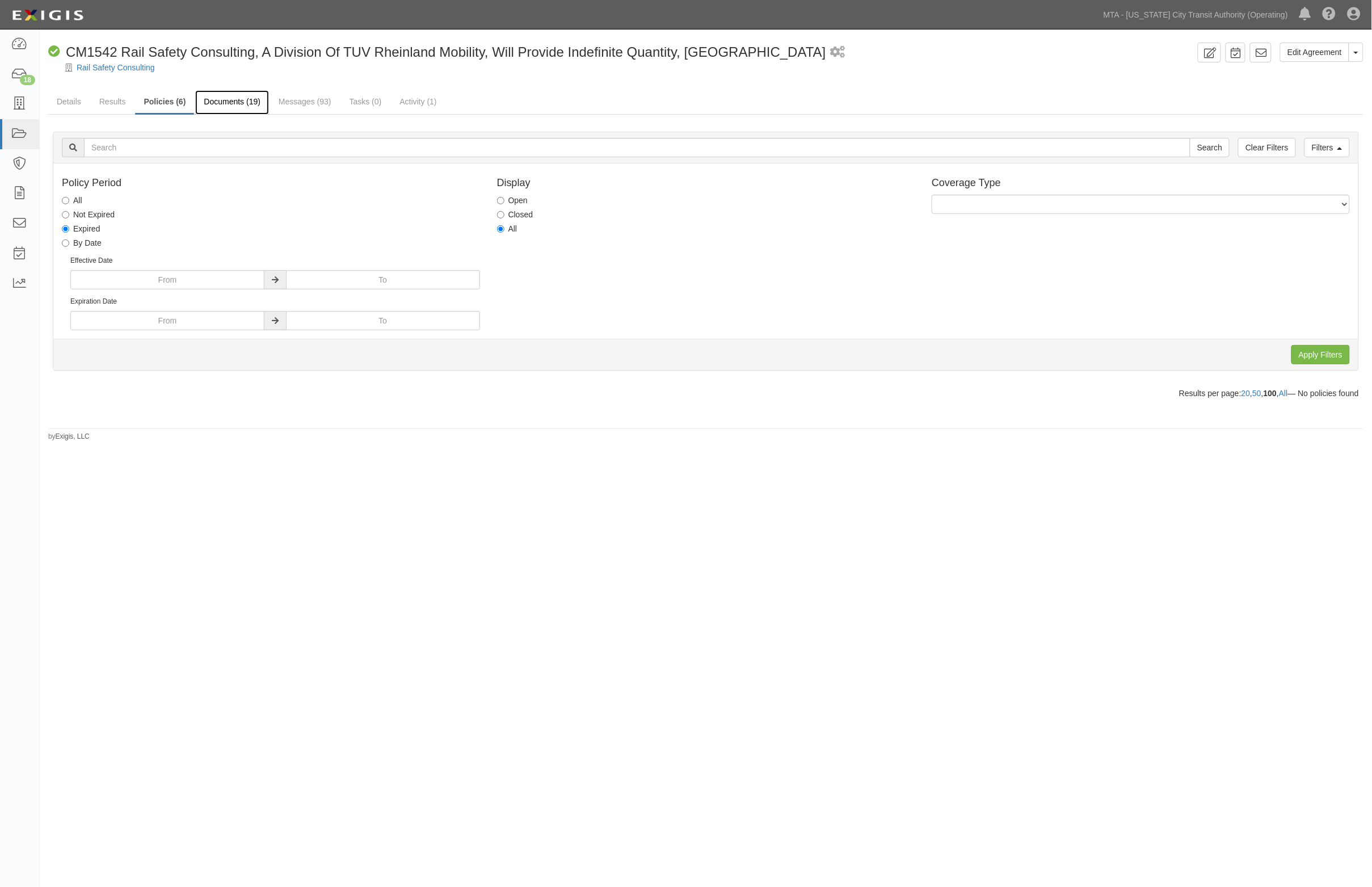
click at [243, 96] on link "Documents (19)" at bounding box center [231, 102] width 74 height 25
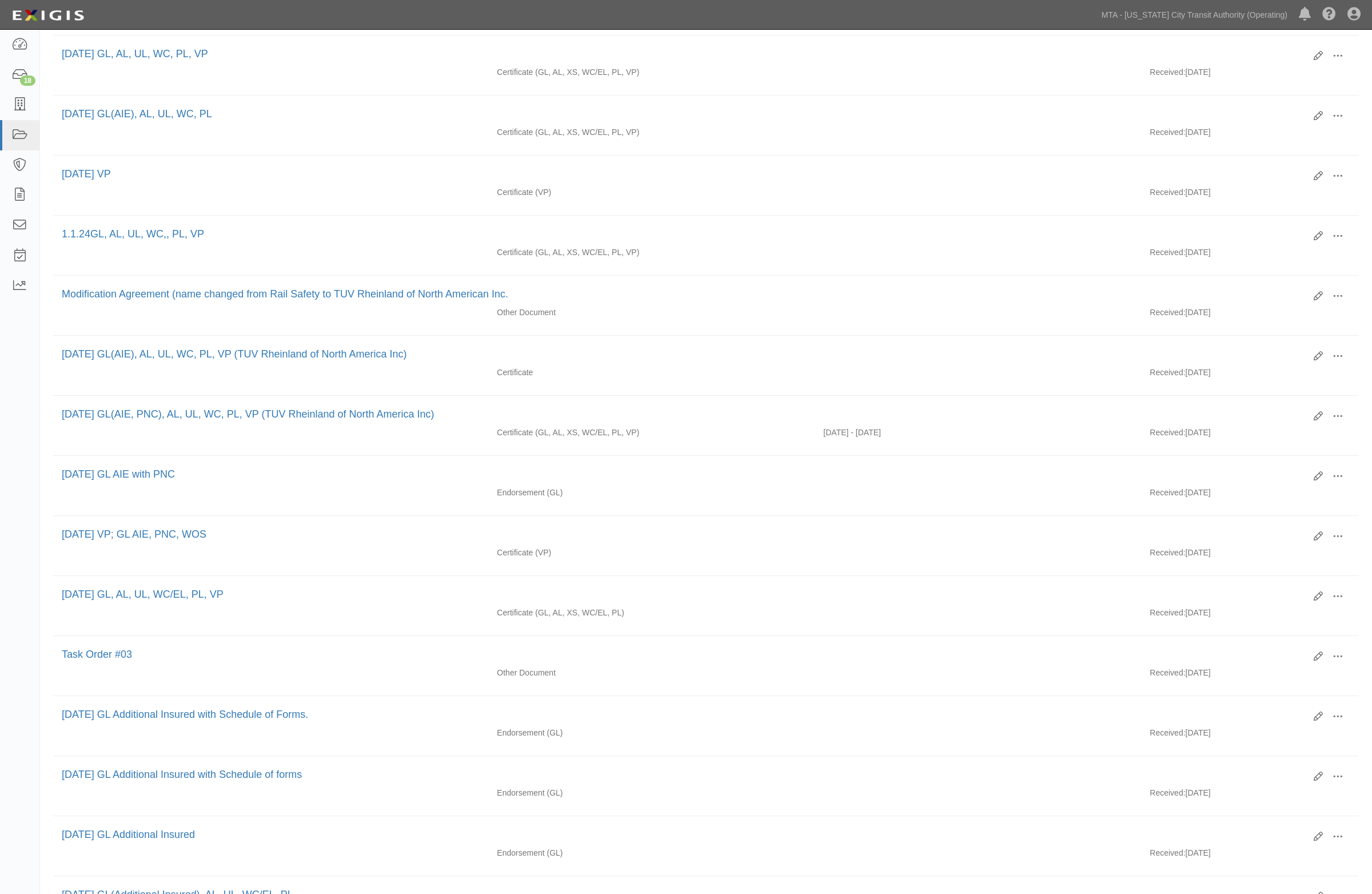
scroll to position [58, 0]
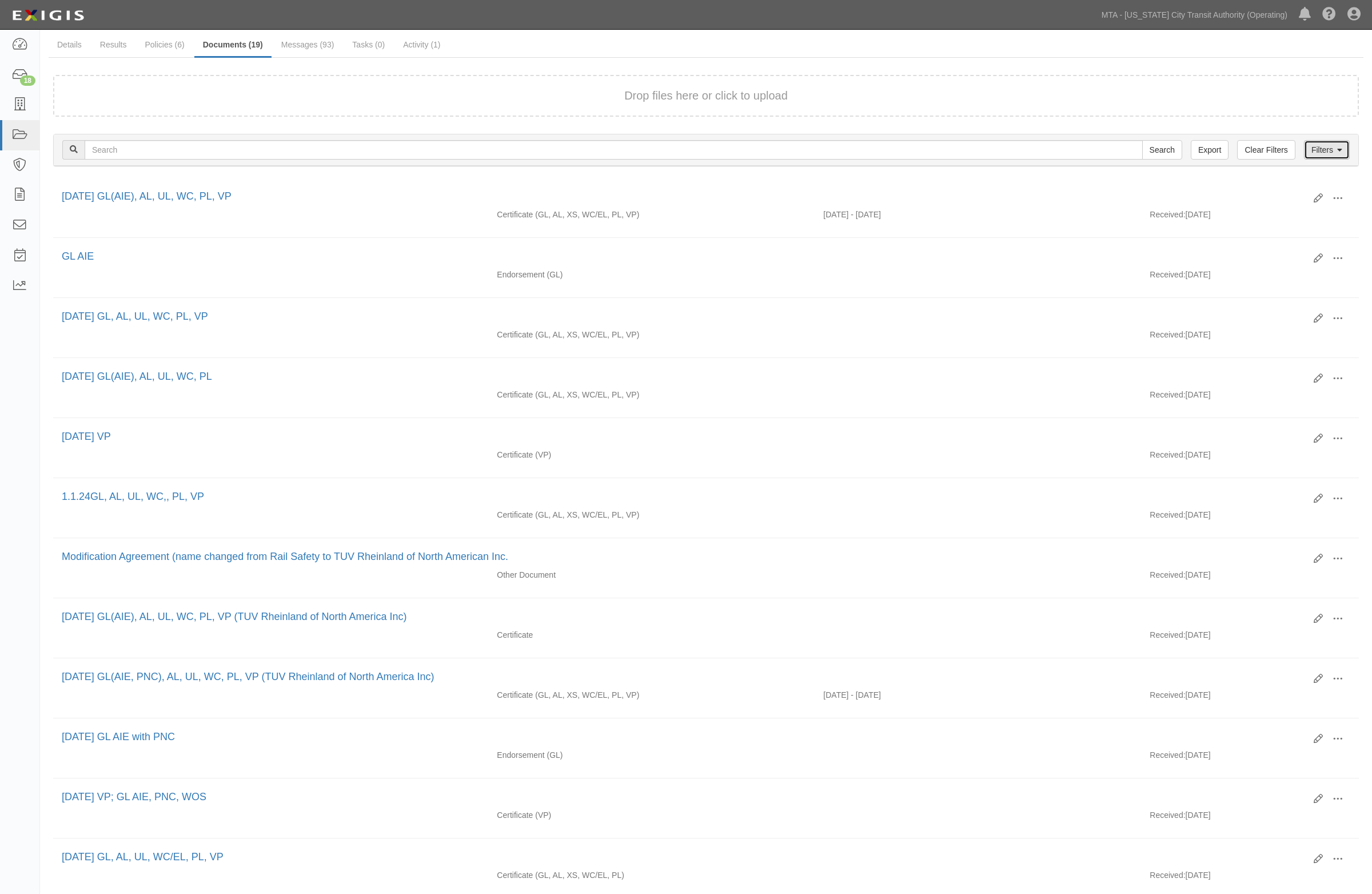
click at [1344, 153] on link "Filters" at bounding box center [1326, 150] width 46 height 20
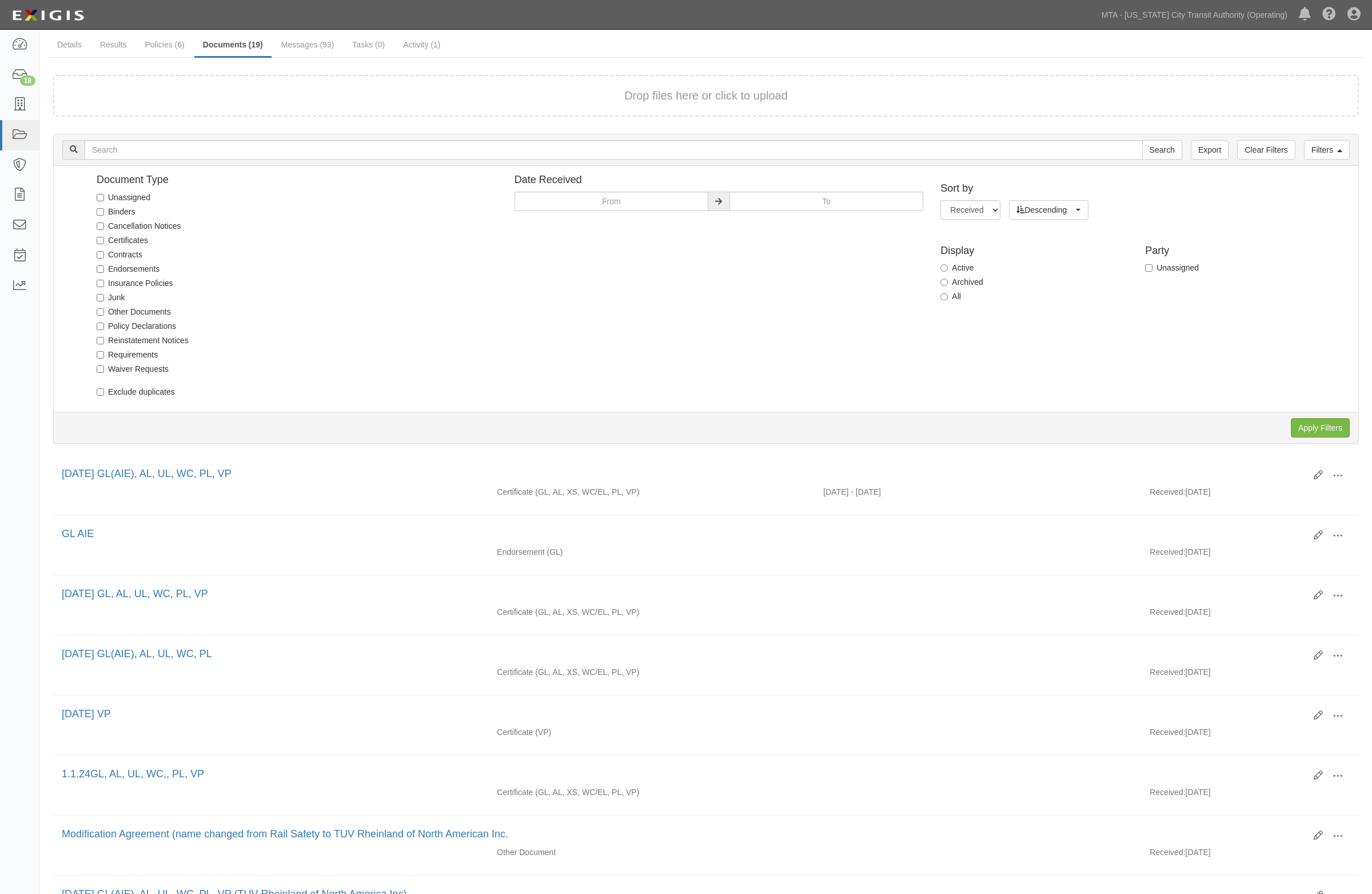
click at [935, 295] on div "Sort by Received Name Descending Ascending Descending Ascending Descending Disp…" at bounding box center [1144, 241] width 426 height 134
click at [939, 295] on div "Sort by Received Name Descending Ascending Descending Ascending Descending Disp…" at bounding box center [1144, 241] width 426 height 134
click at [951, 295] on label "All" at bounding box center [951, 296] width 20 height 11
click at [947, 295] on input "All" at bounding box center [944, 297] width 8 height 8
radio input "true"
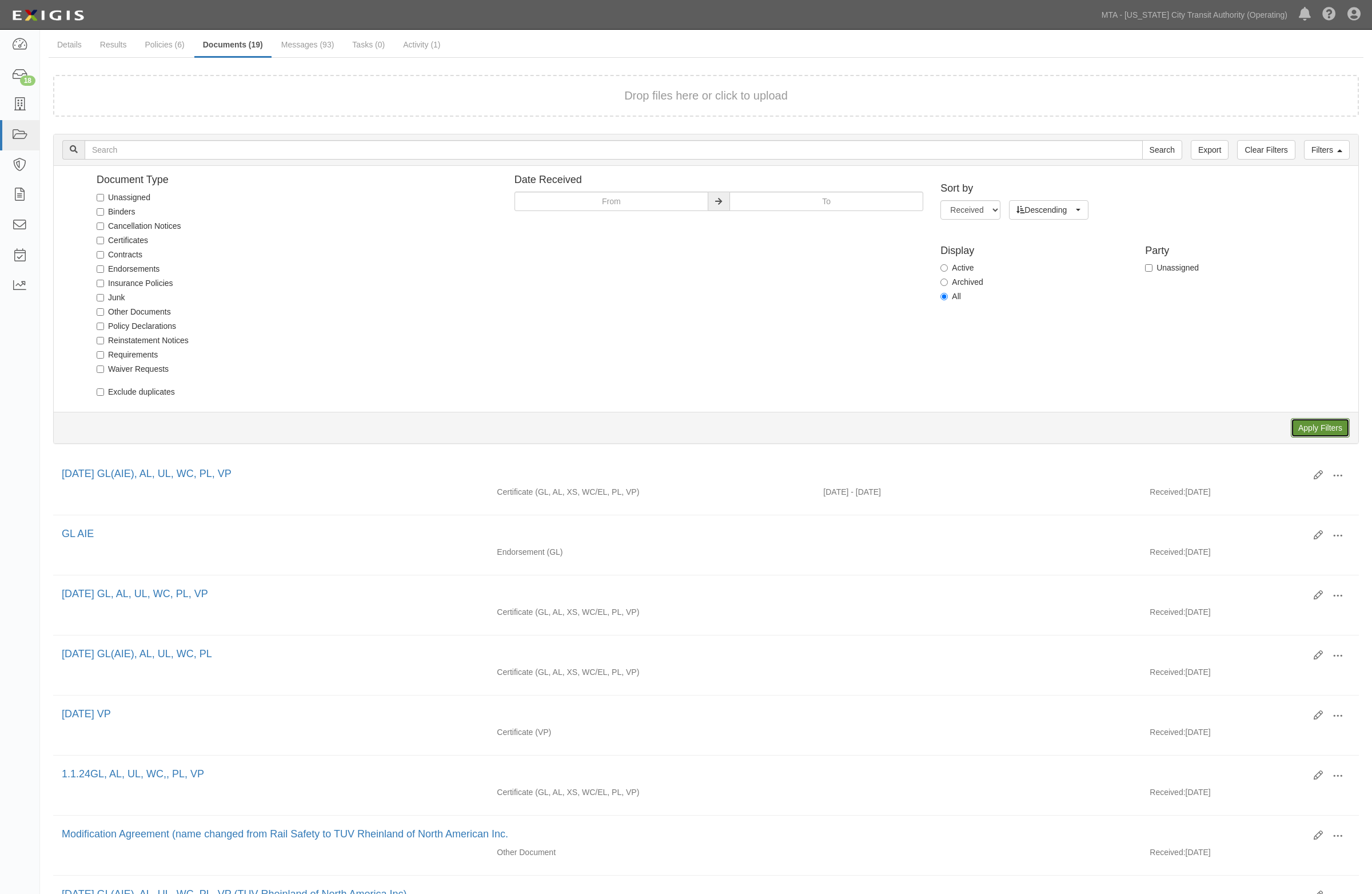
click at [1326, 426] on input "Apply Filters" at bounding box center [1320, 427] width 59 height 20
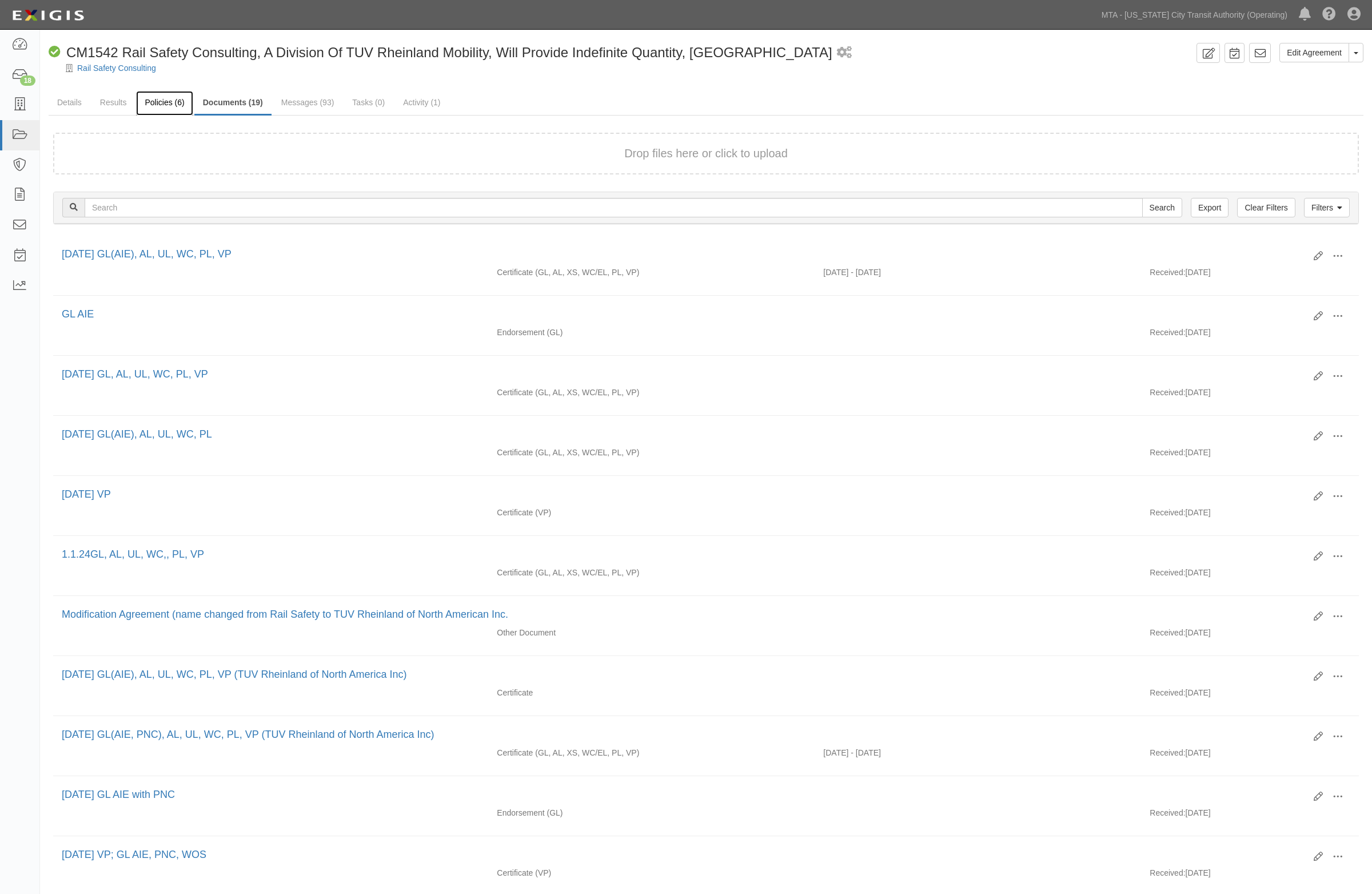
click at [170, 104] on link "Policies (6)" at bounding box center [164, 103] width 56 height 25
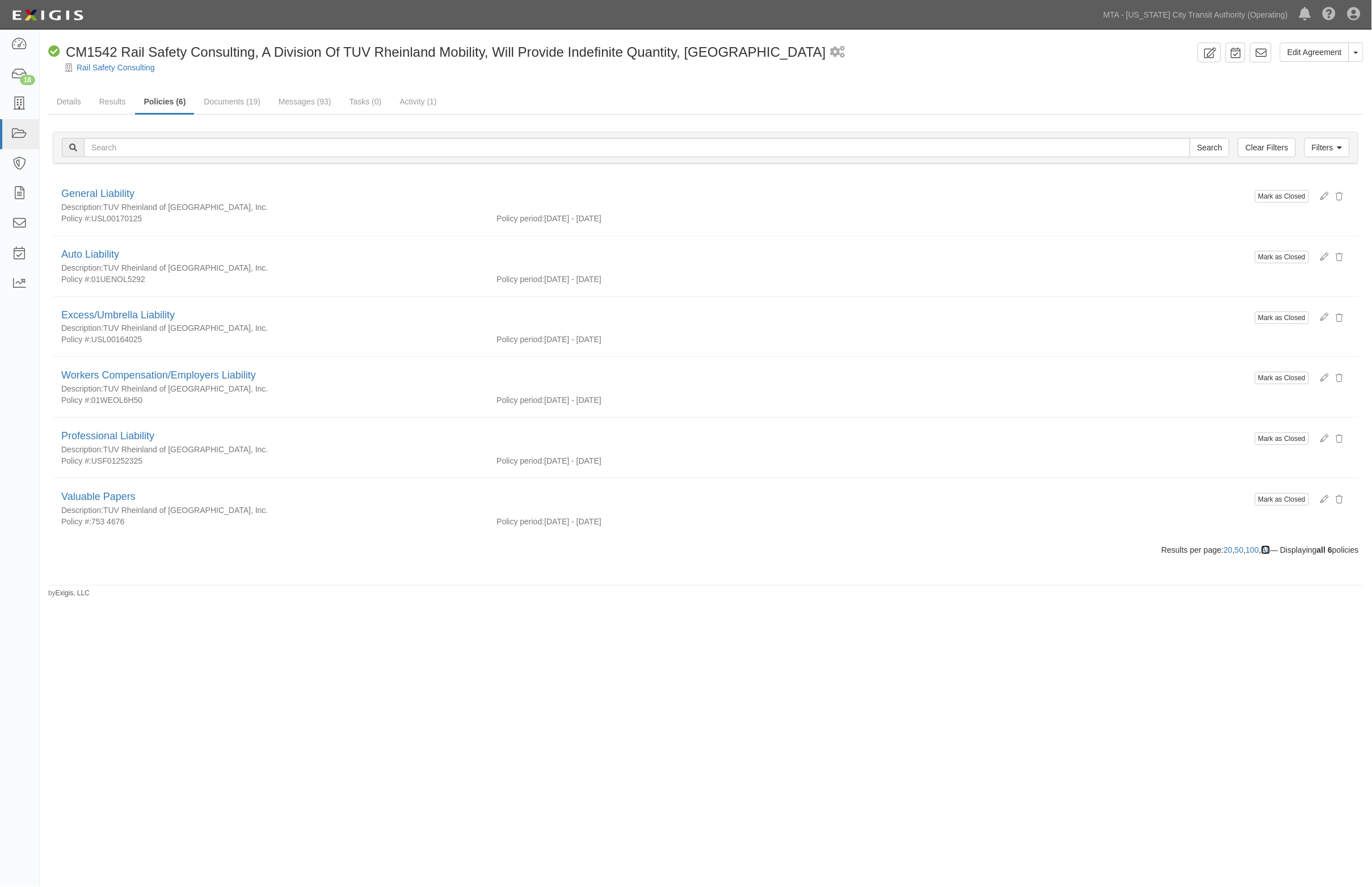
click at [1261, 552] on link "All" at bounding box center [1266, 550] width 9 height 9
click at [1325, 143] on link "Filters" at bounding box center [1327, 147] width 45 height 20
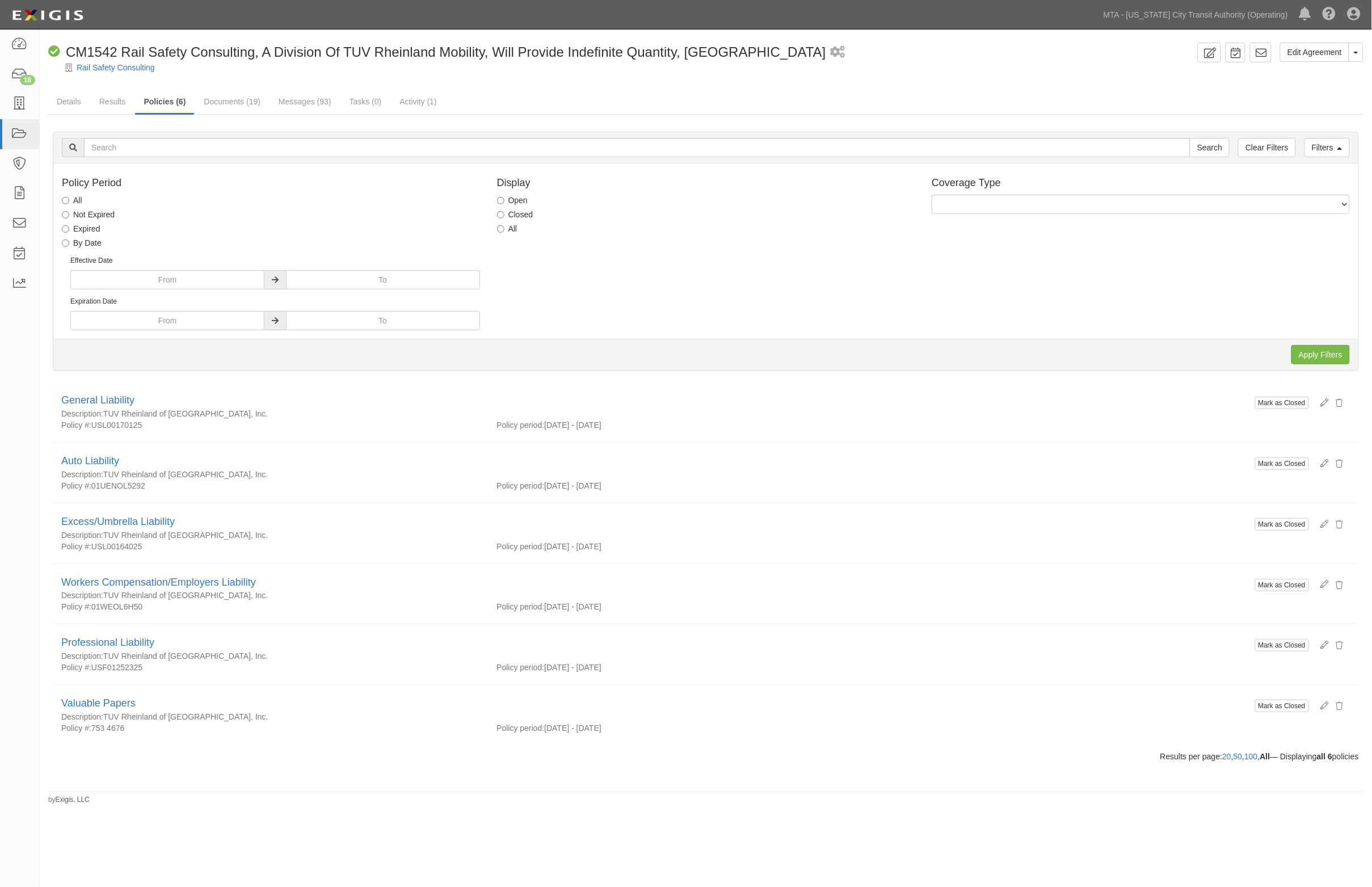
click at [505, 225] on label "All" at bounding box center [507, 228] width 20 height 11
click at [505, 225] on input "All" at bounding box center [501, 229] width 8 height 8
radio input "true"
click at [516, 201] on label "Open" at bounding box center [512, 200] width 31 height 11
click at [505, 201] on input "Open" at bounding box center [501, 201] width 8 height 8
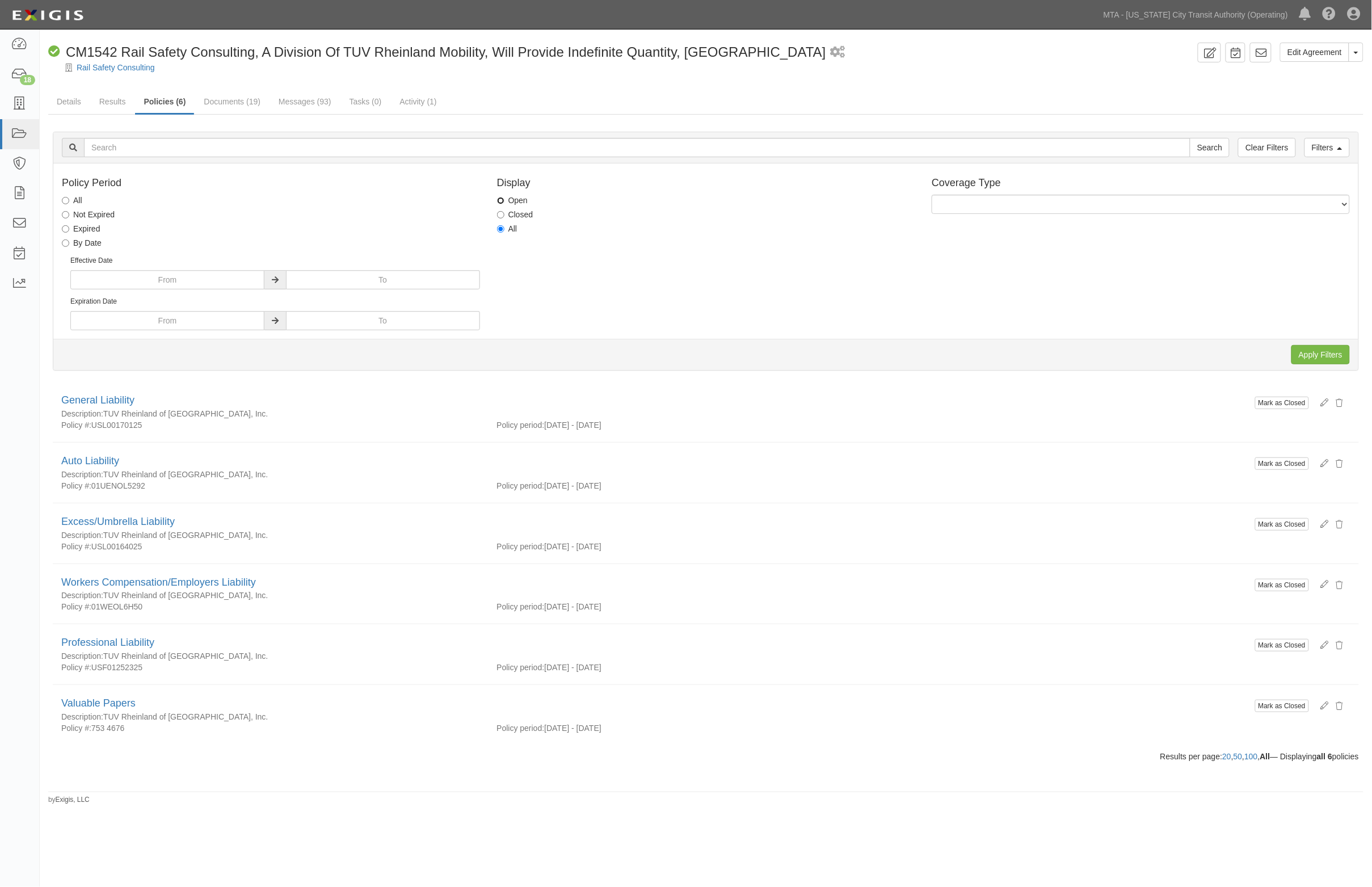
radio input "true"
click at [518, 215] on label "Closed" at bounding box center [515, 215] width 36 height 11
click at [505, 215] on input "Closed" at bounding box center [501, 215] width 8 height 8
radio input "true"
click at [1327, 352] on input "Apply Filters" at bounding box center [1320, 354] width 59 height 20
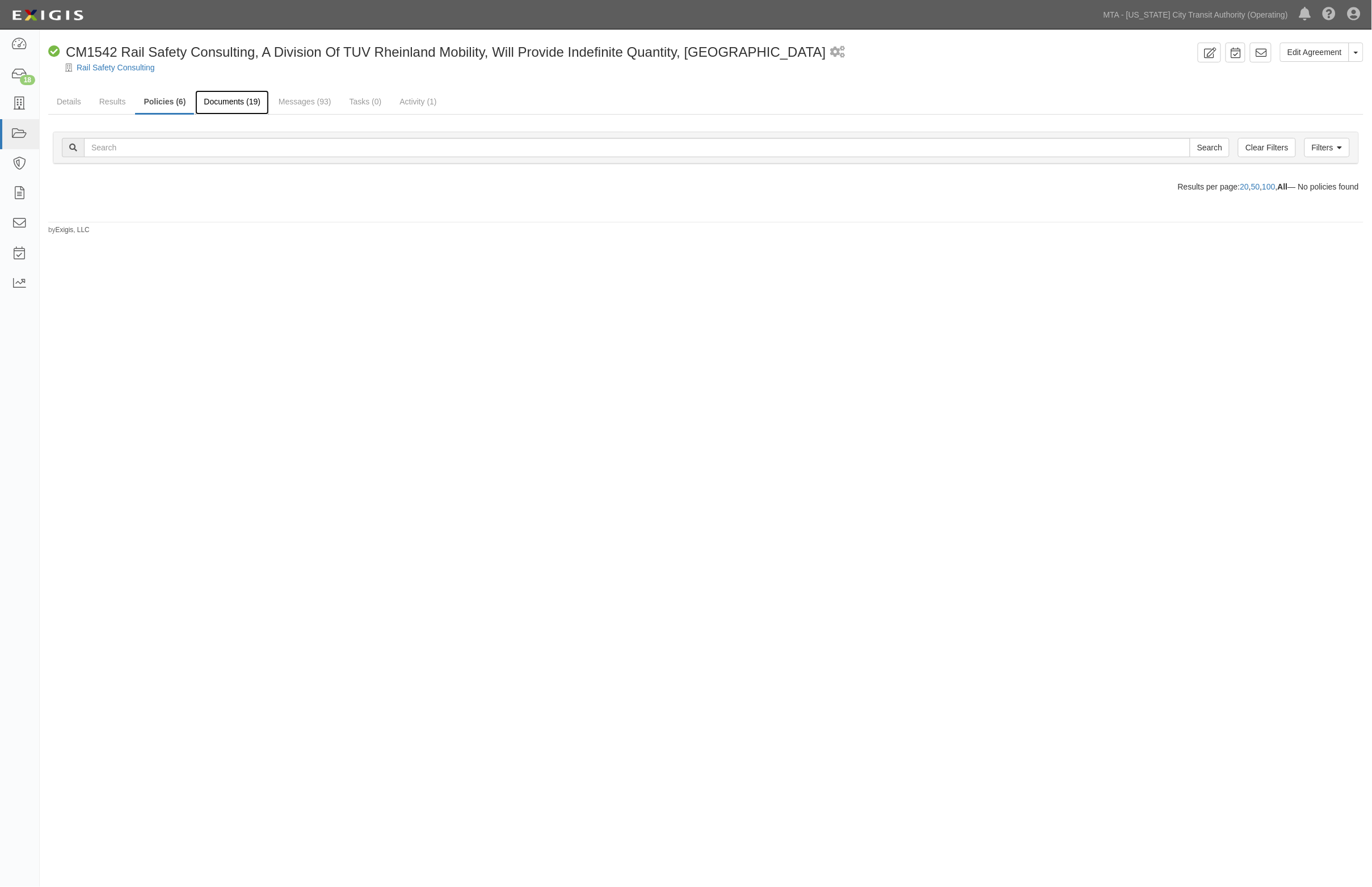
click at [230, 100] on link "Documents (19)" at bounding box center [231, 102] width 74 height 25
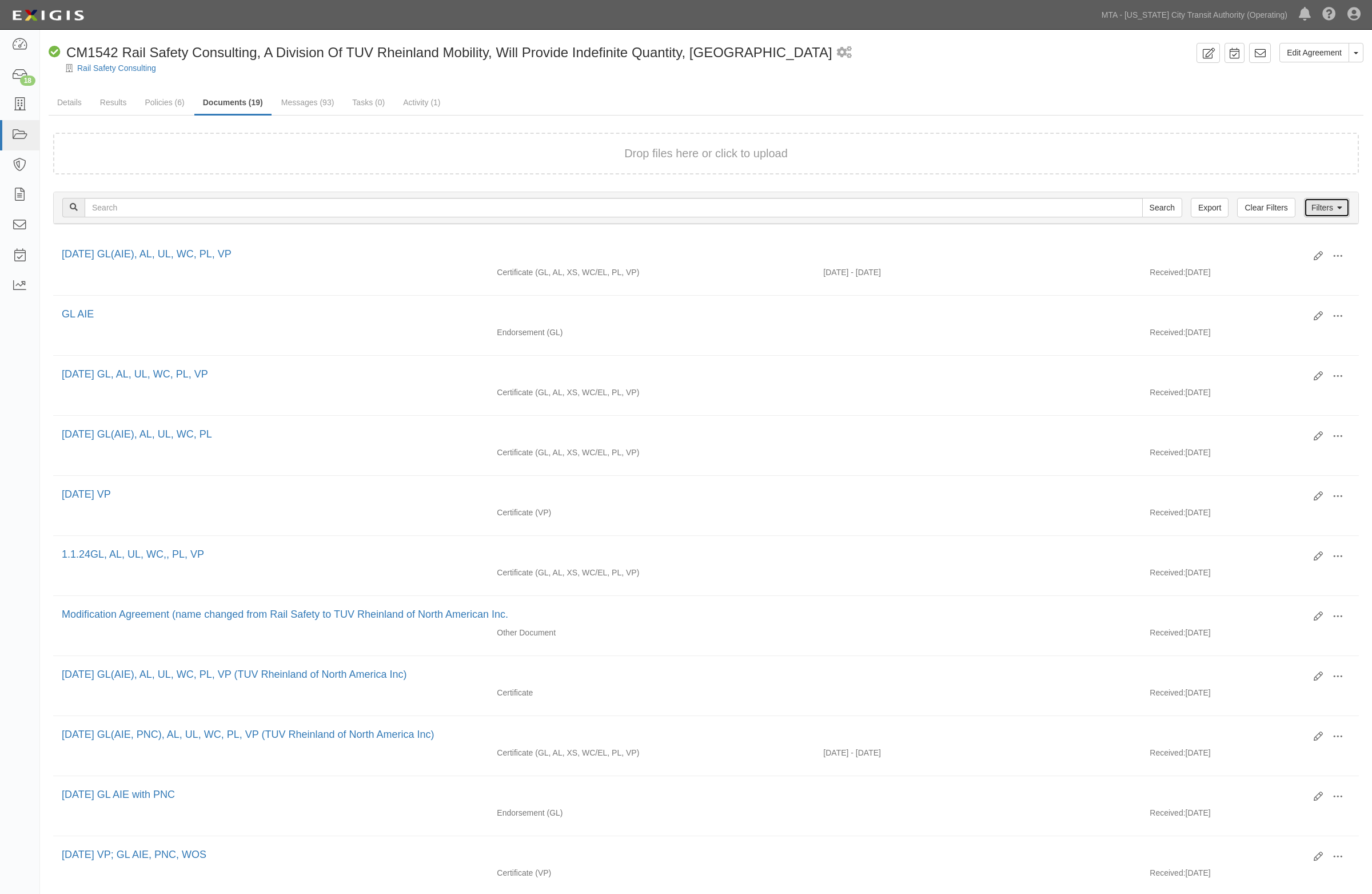
click at [1321, 209] on link "Filters" at bounding box center [1326, 207] width 46 height 20
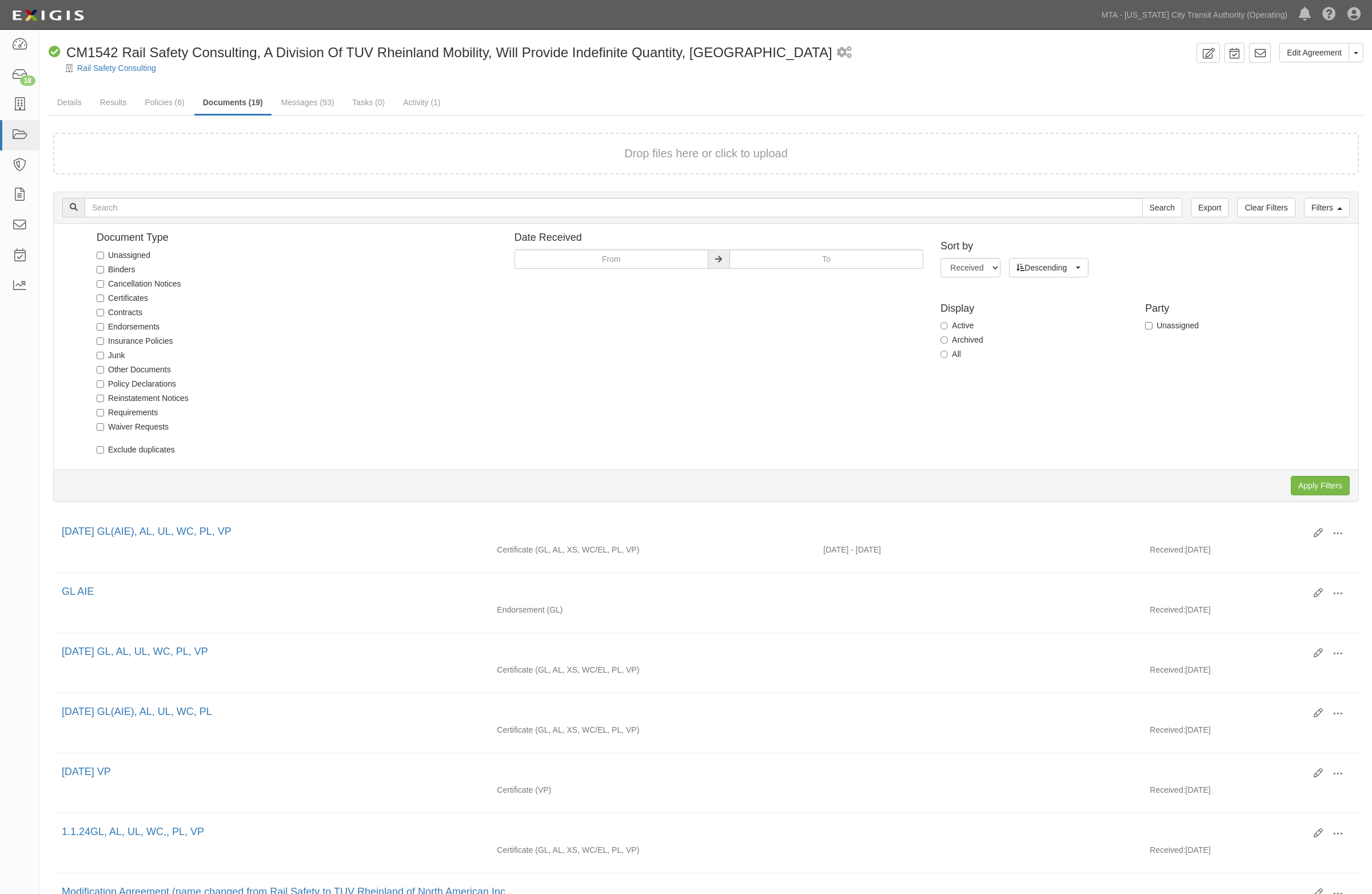
click at [1118, 416] on div "Document Type Unassigned Binders Cancellation Notices Certificates Contracts En…" at bounding box center [710, 346] width 1296 height 229
click at [176, 101] on link "Policies (6)" at bounding box center [164, 103] width 56 height 25
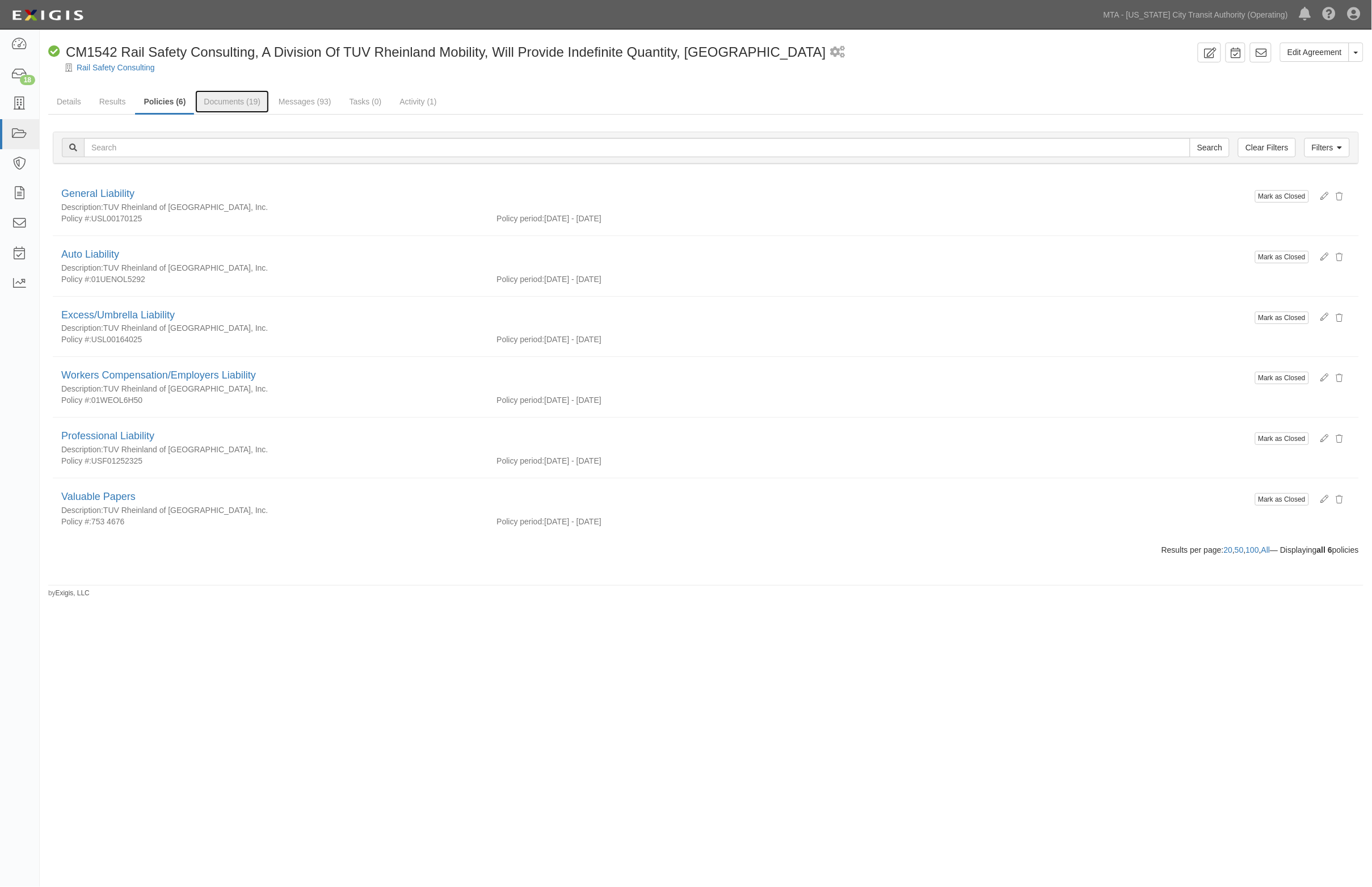
click at [245, 104] on link "Documents (19)" at bounding box center [231, 101] width 74 height 23
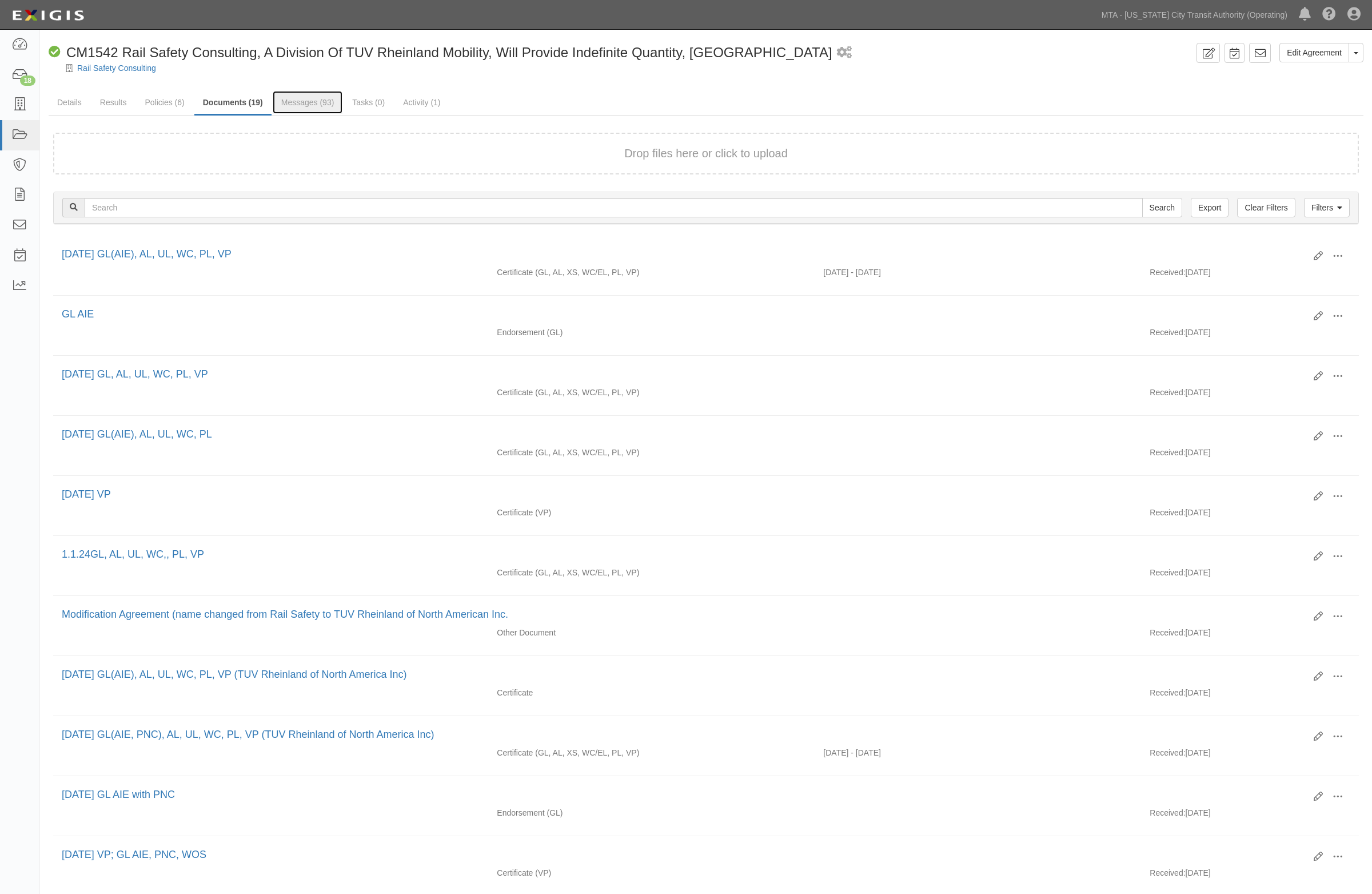
click at [319, 105] on link "Messages (93)" at bounding box center [307, 102] width 70 height 23
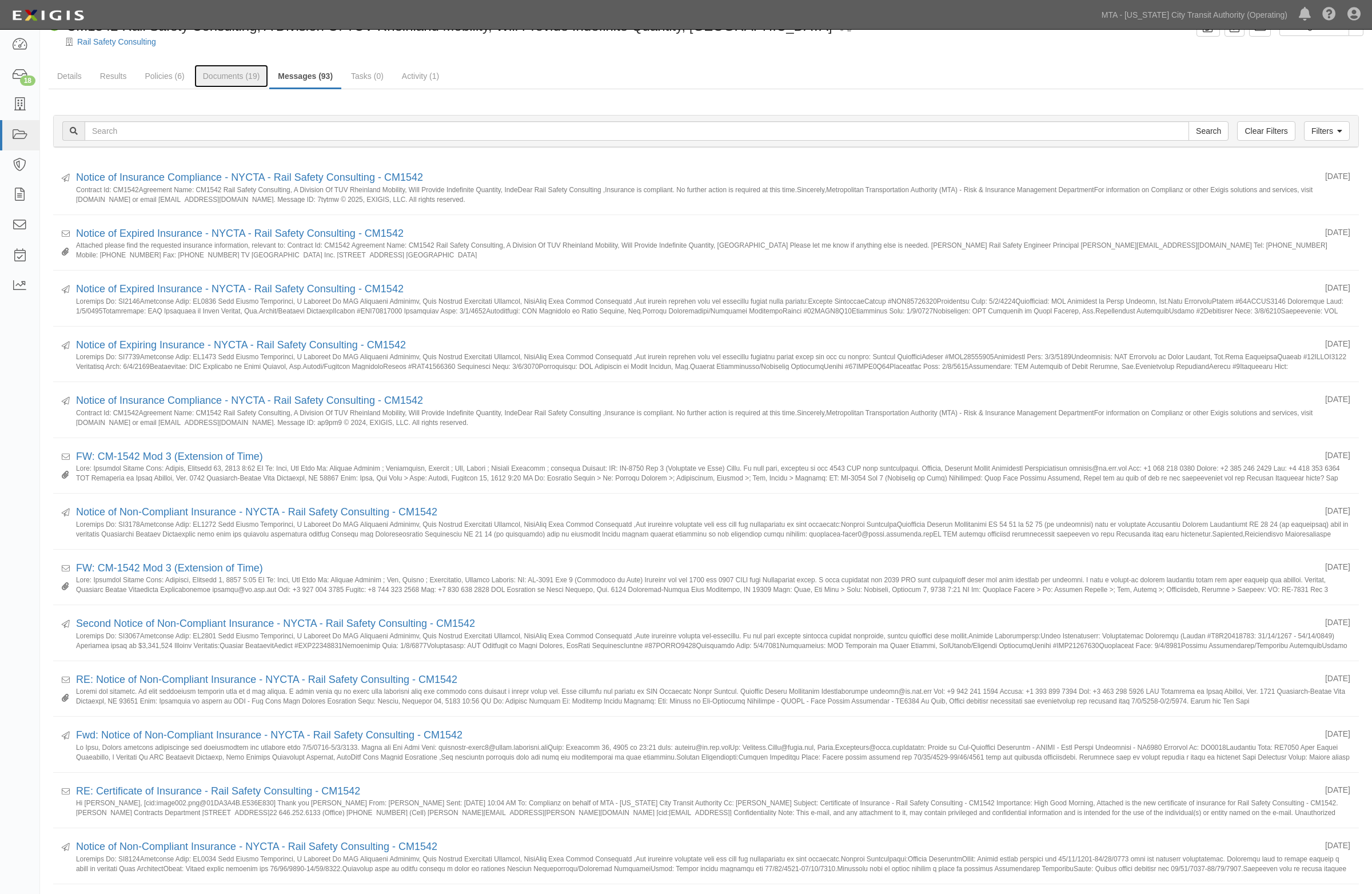
scroll to position [23, 0]
click at [165, 74] on link "Policies (6)" at bounding box center [164, 80] width 56 height 25
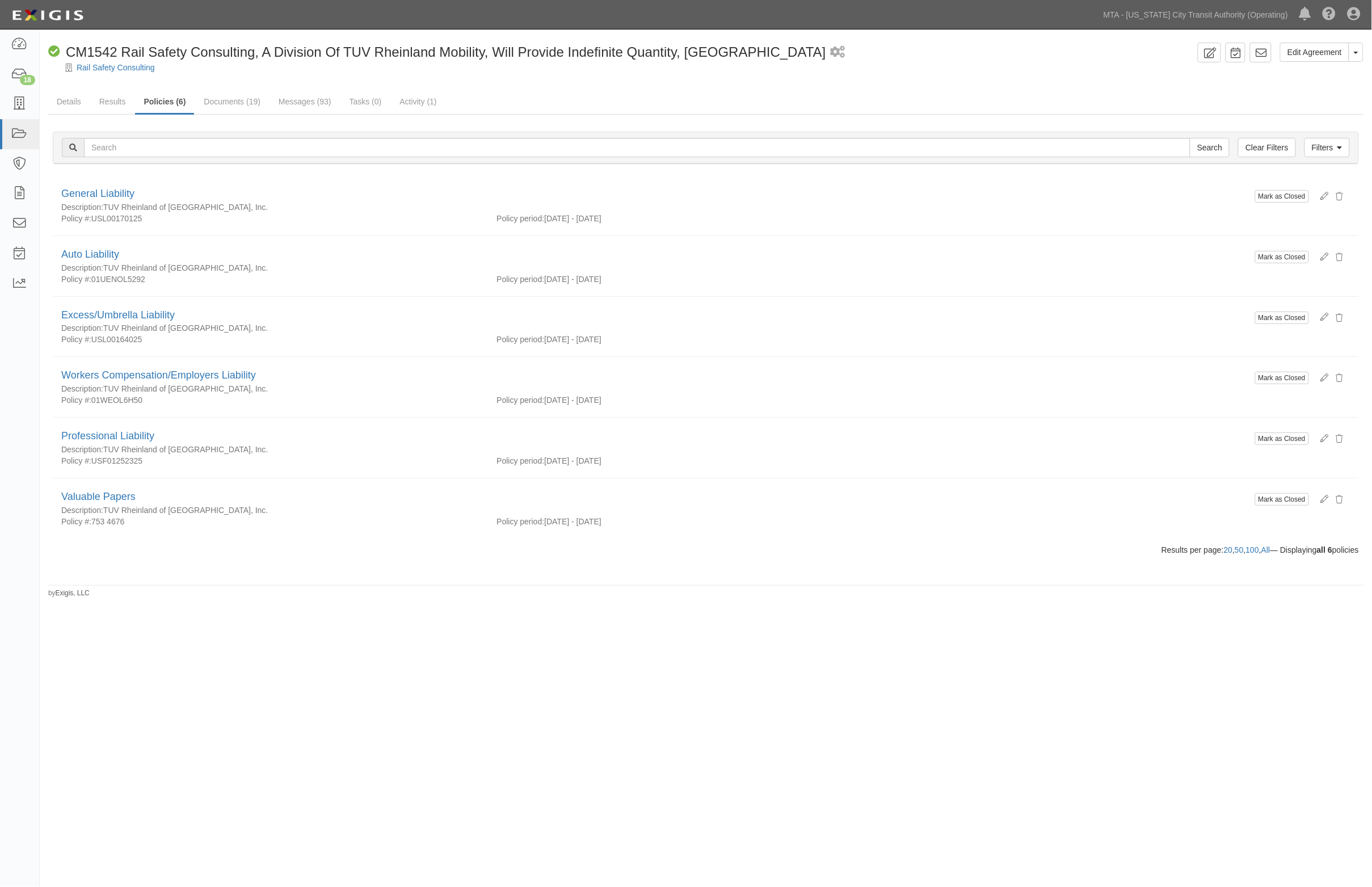
click at [943, 616] on div "Edit Agreement Toggle Agreement Dropdown View Audit Trail Archive Agreement Sen…" at bounding box center [686, 433] width 1372 height 798
click at [1261, 551] on link "All" at bounding box center [1266, 550] width 9 height 9
